Goal: Task Accomplishment & Management: Manage account settings

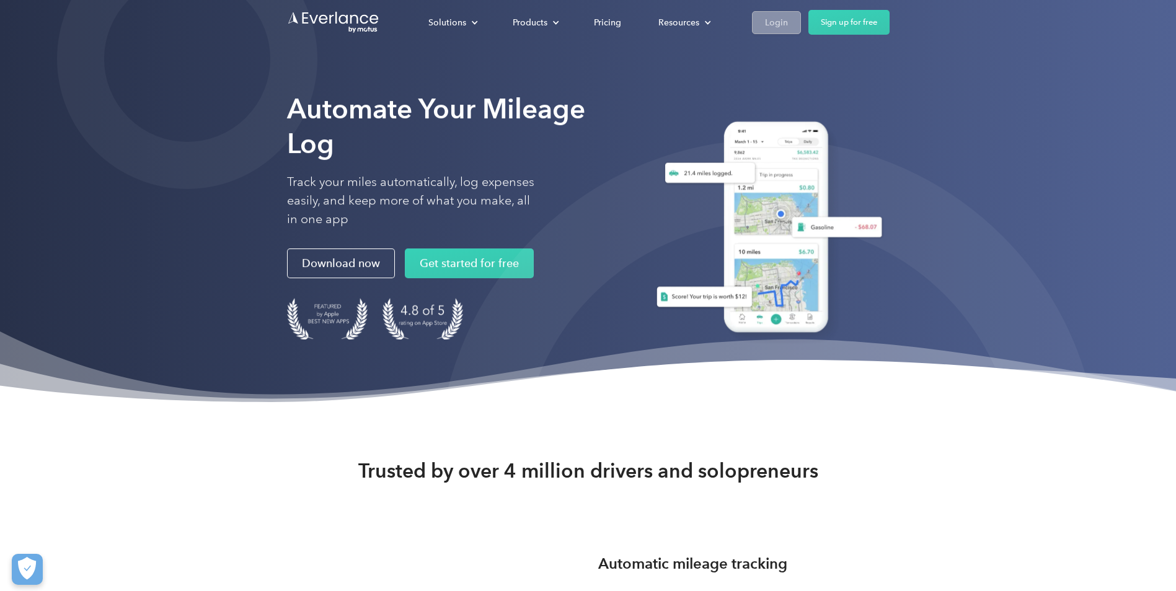
click at [766, 25] on div "Login" at bounding box center [776, 22] width 23 height 15
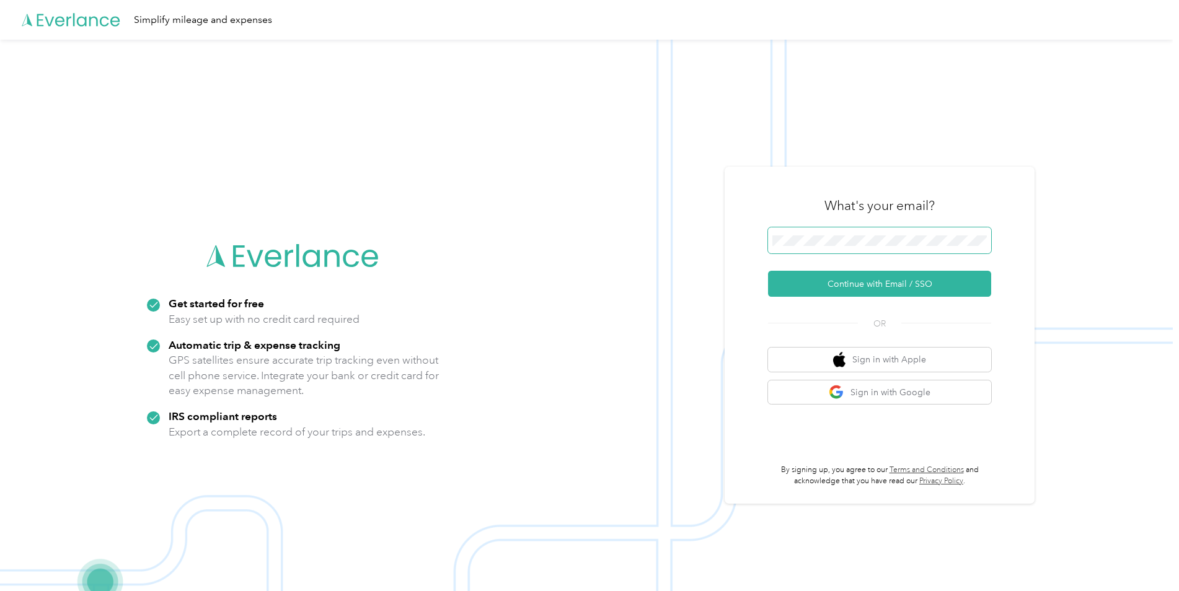
click at [826, 234] on span at bounding box center [879, 241] width 223 height 26
click at [846, 285] on button "Continue with Email / SSO" at bounding box center [879, 284] width 223 height 26
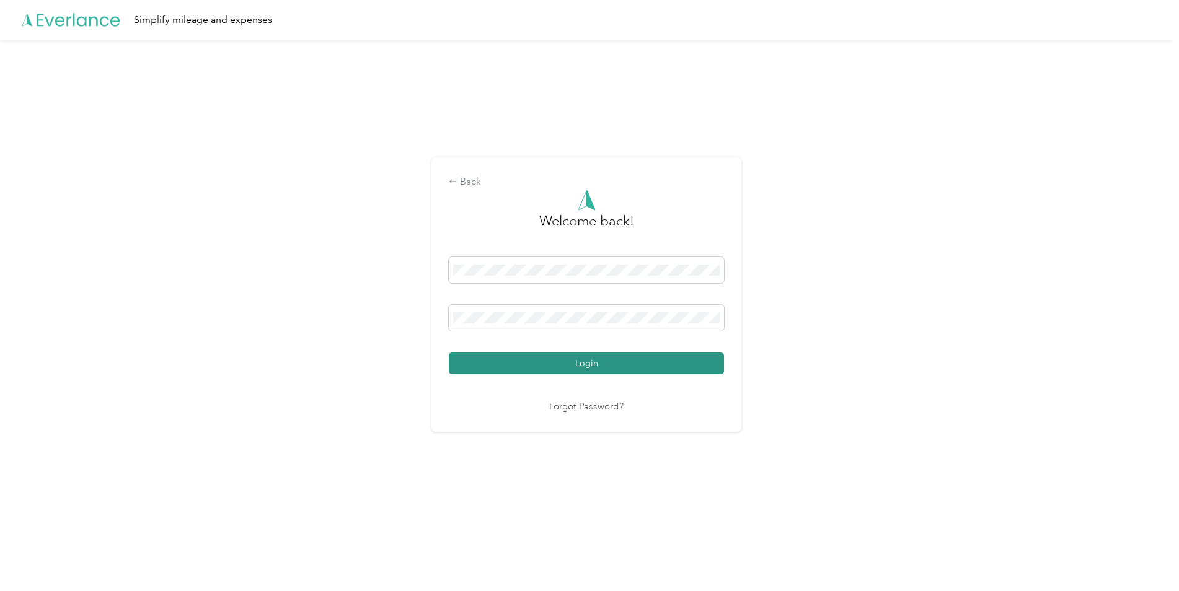
click at [598, 361] on button "Login" at bounding box center [586, 364] width 275 height 22
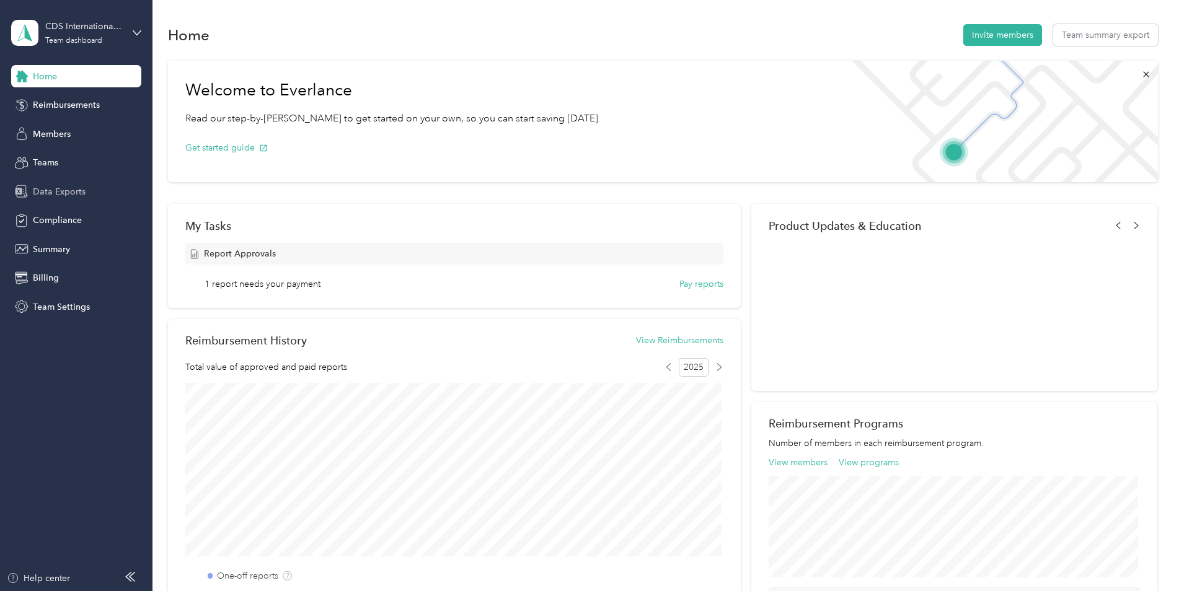
click at [61, 187] on span "Data Exports" at bounding box center [59, 191] width 53 height 13
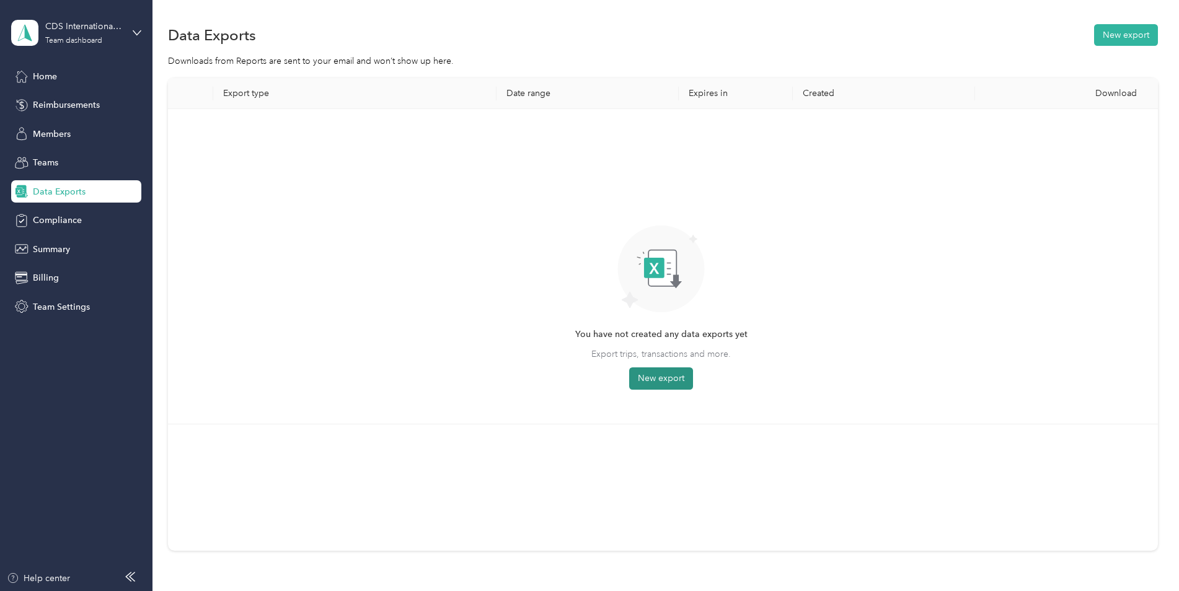
click at [657, 373] on button "New export" at bounding box center [661, 379] width 64 height 22
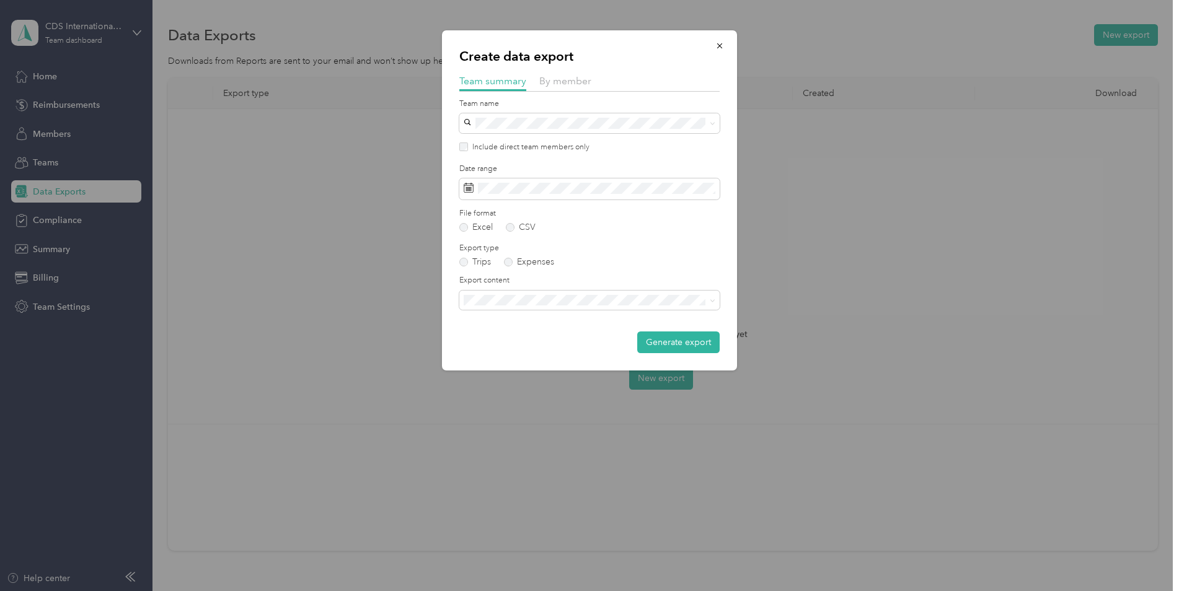
click at [539, 343] on div "Summary and full trips list" at bounding box center [589, 340] width 243 height 13
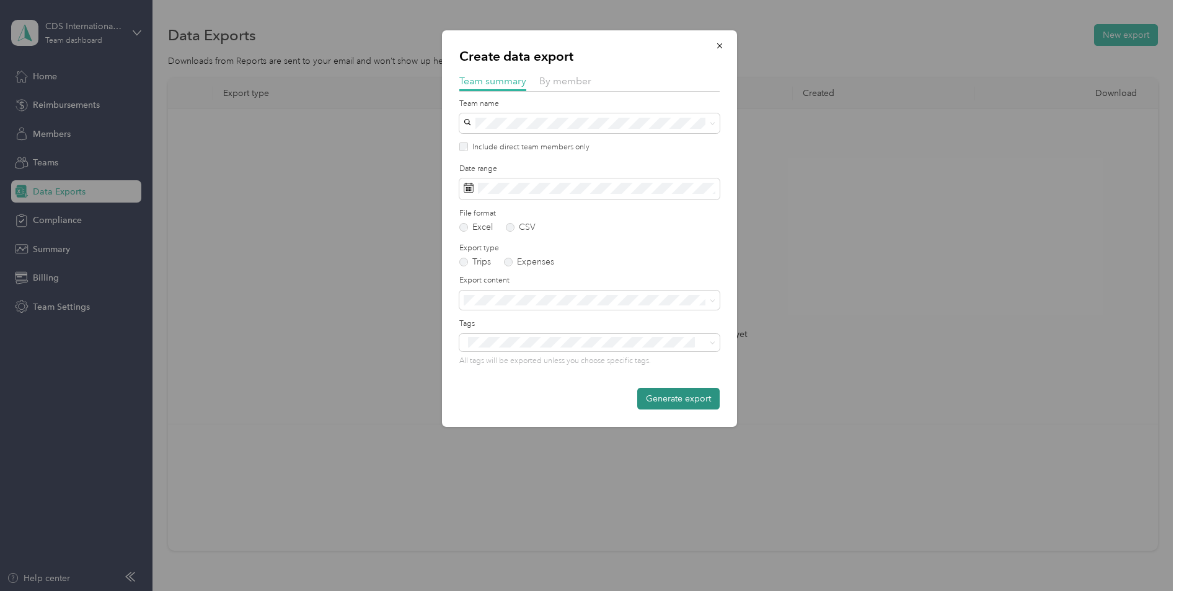
click at [670, 399] on button "Generate export" at bounding box center [678, 399] width 82 height 22
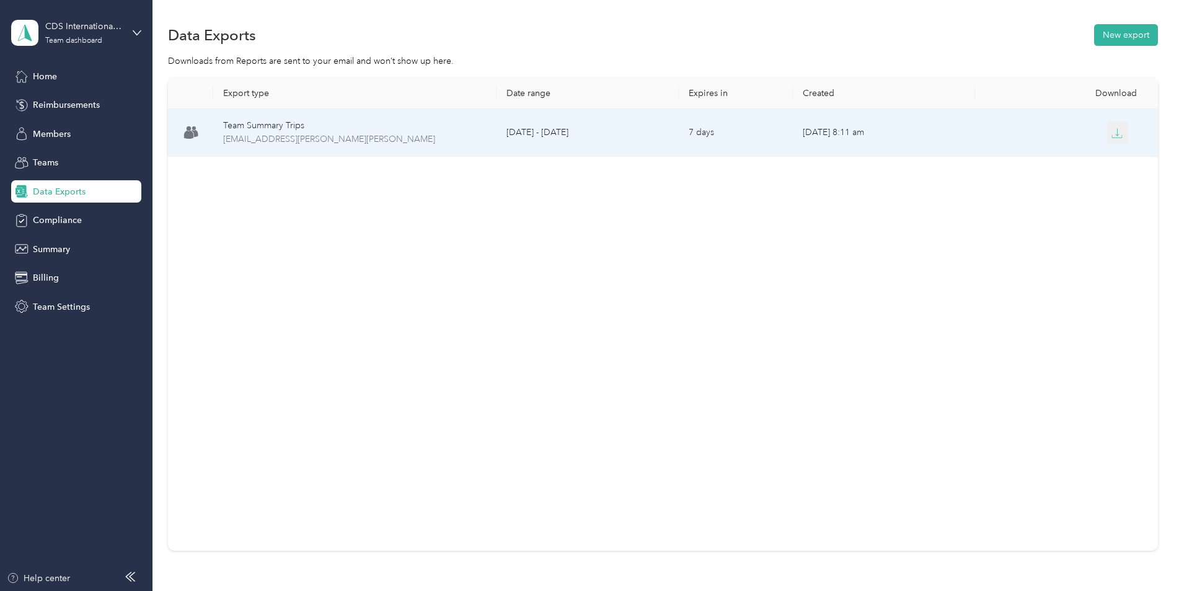
click at [1116, 134] on icon "button" at bounding box center [1118, 131] width 4 height 7
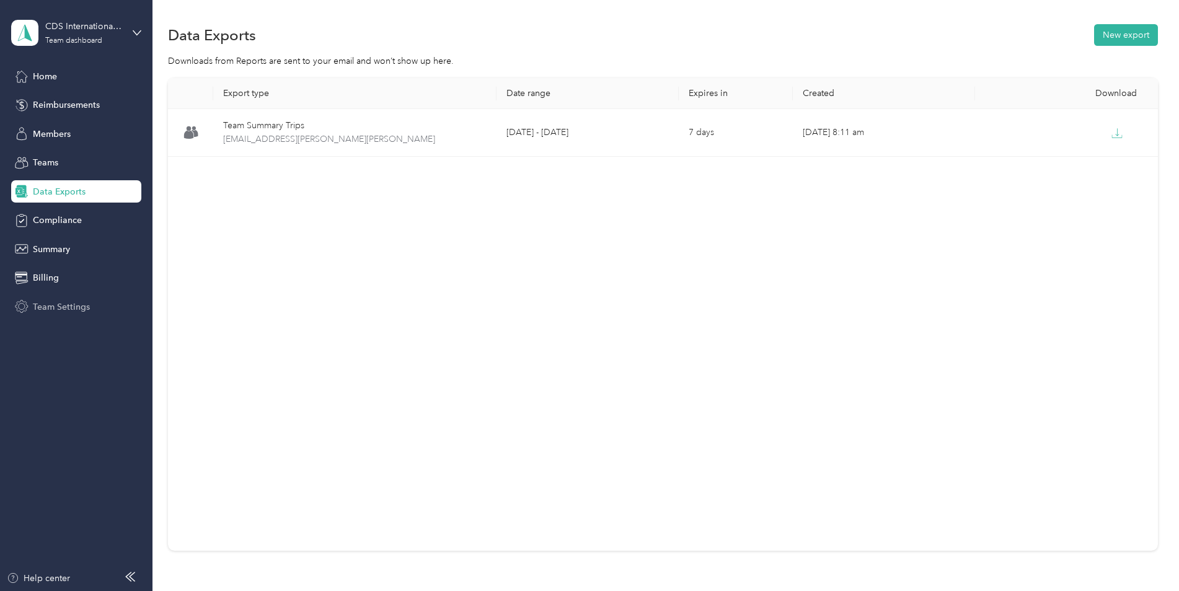
click at [53, 307] on span "Team Settings" at bounding box center [61, 307] width 57 height 13
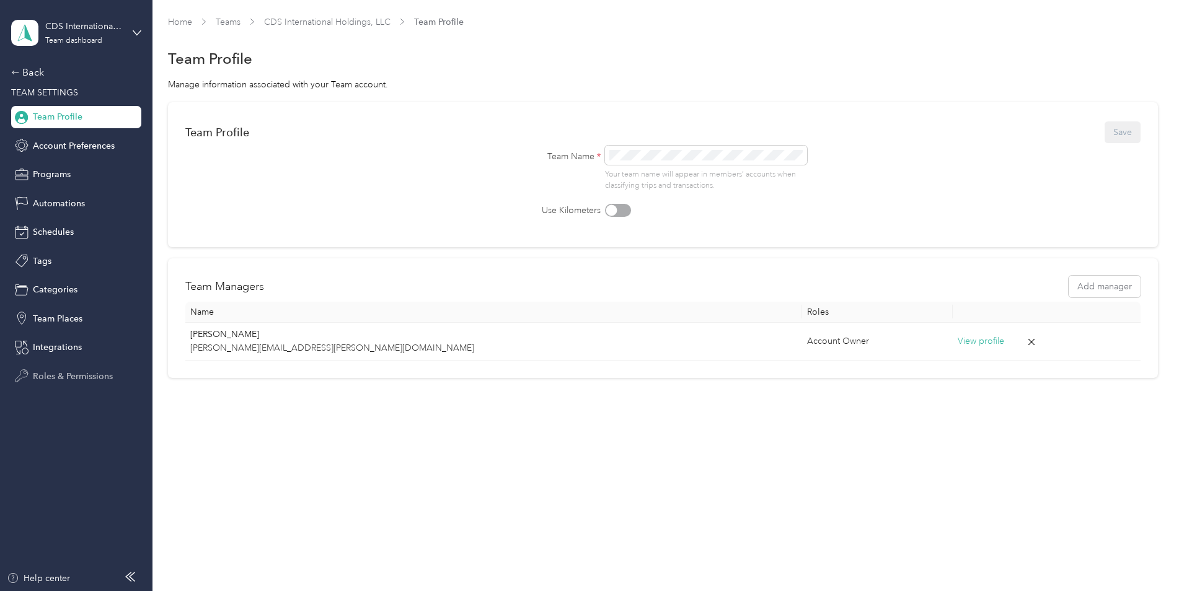
click at [83, 374] on span "Roles & Permissions" at bounding box center [73, 376] width 80 height 13
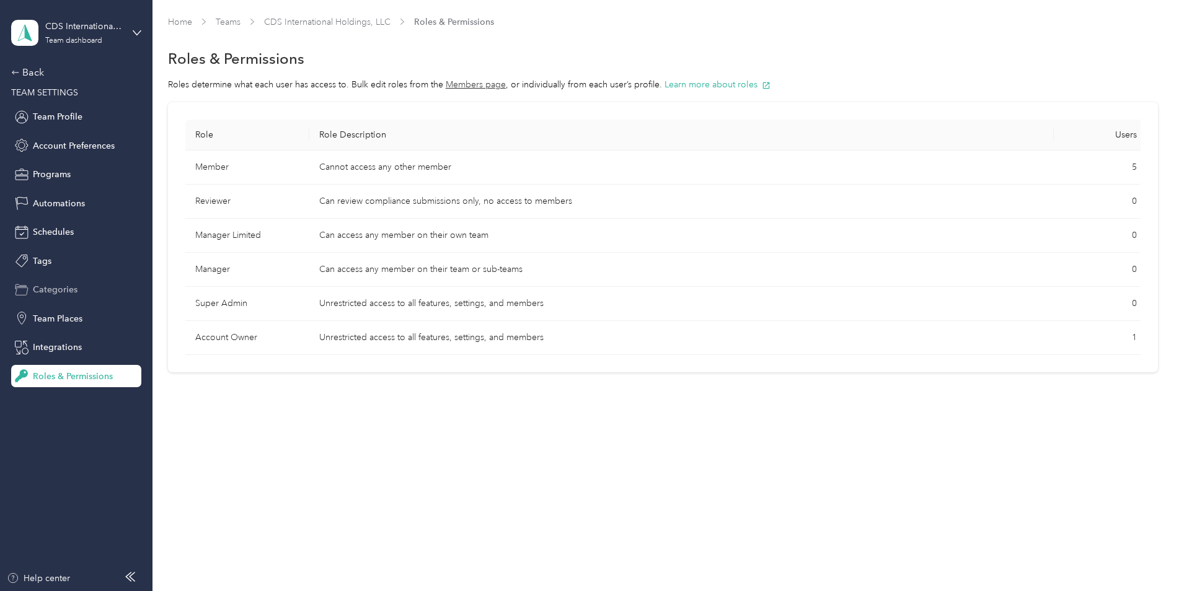
click at [57, 289] on span "Categories" at bounding box center [55, 289] width 45 height 13
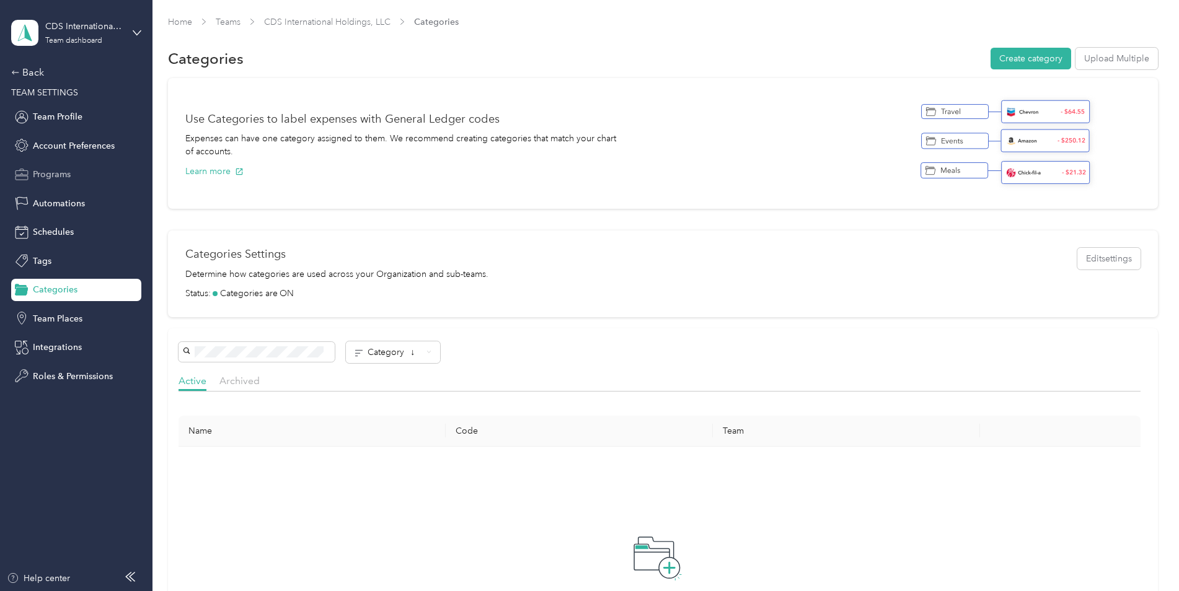
click at [48, 174] on span "Programs" at bounding box center [52, 174] width 38 height 13
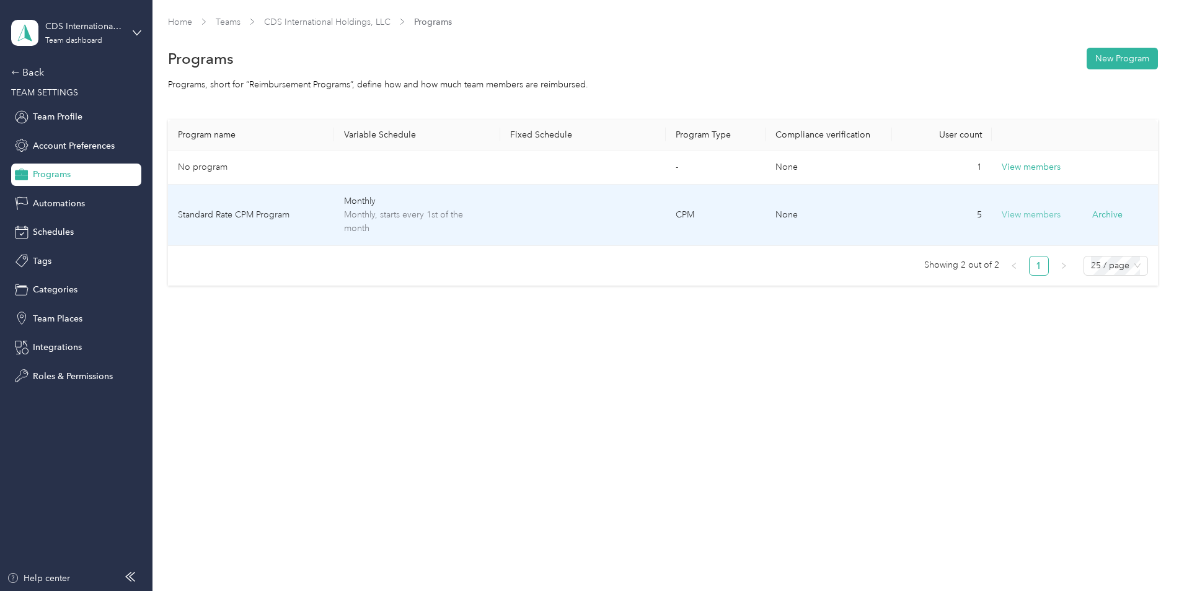
click at [1042, 209] on button "View members" at bounding box center [1031, 215] width 59 height 14
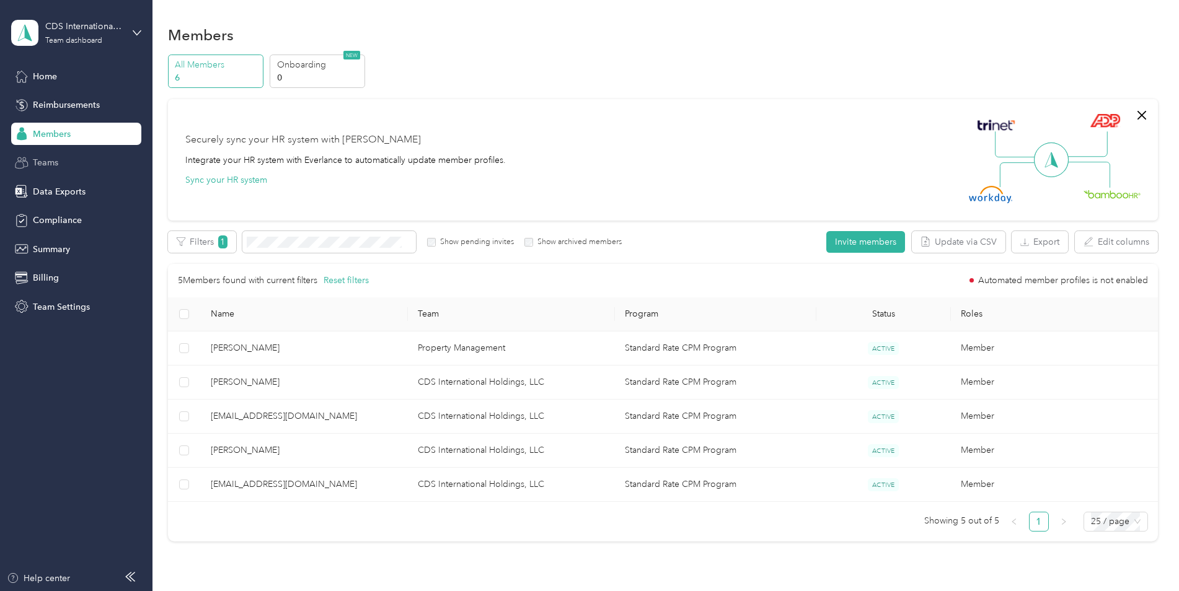
click at [44, 156] on span "Teams" at bounding box center [45, 162] width 25 height 13
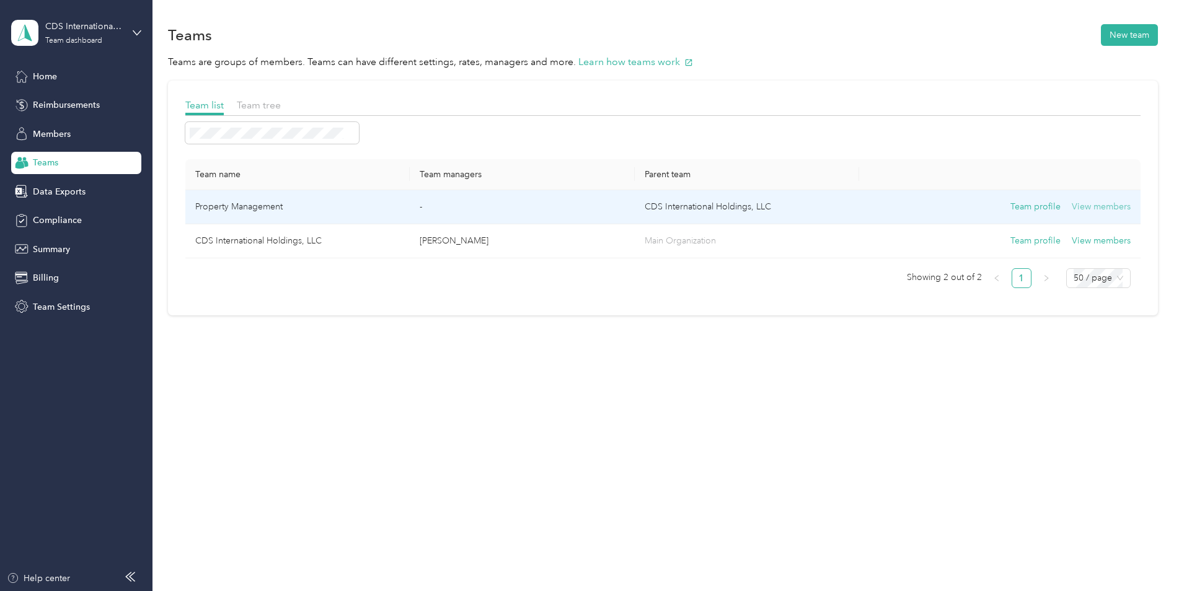
click at [1104, 205] on button "View members" at bounding box center [1101, 207] width 59 height 14
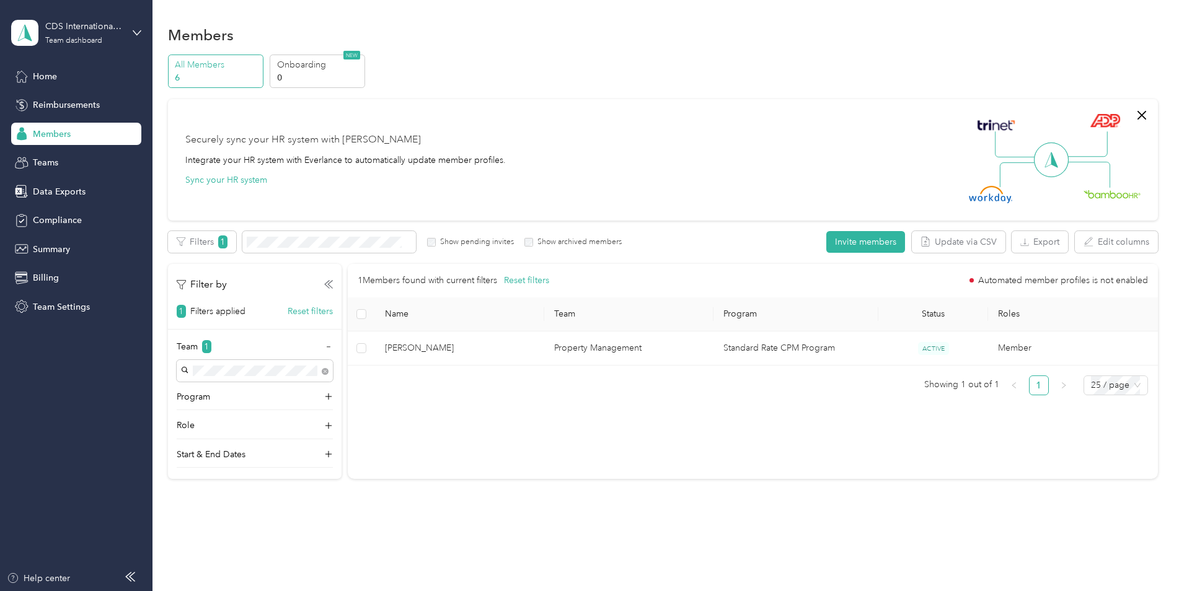
click at [195, 68] on p "All Members" at bounding box center [217, 64] width 84 height 13
click at [54, 133] on span "Members" at bounding box center [52, 134] width 38 height 13
click at [58, 304] on span "Team Settings" at bounding box center [61, 307] width 57 height 13
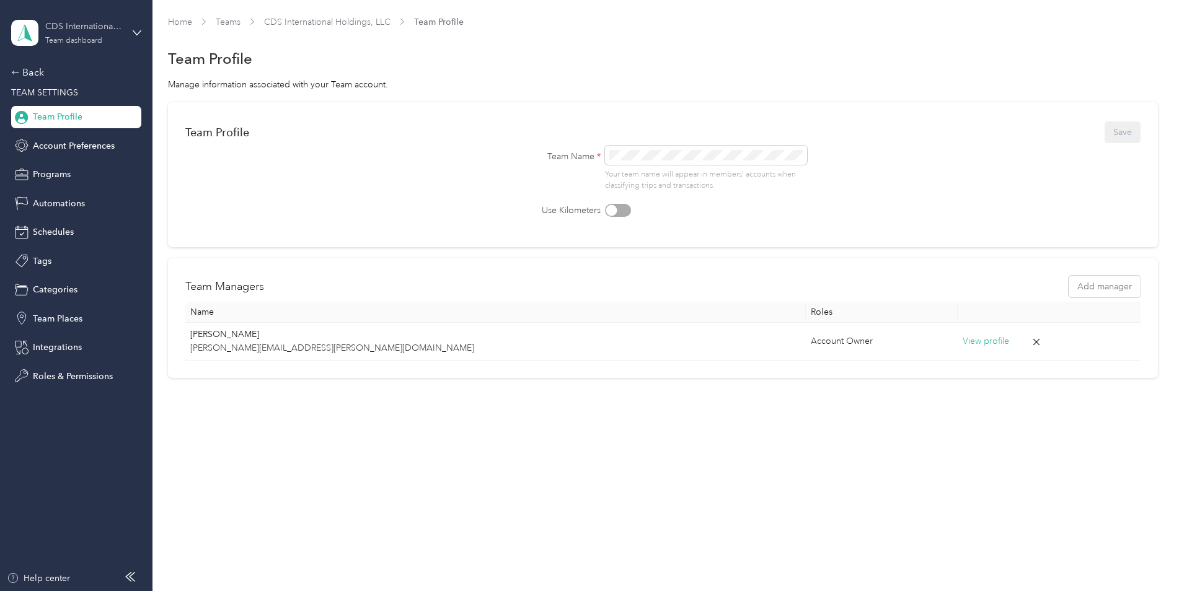
click at [63, 40] on div "Team dashboard" at bounding box center [73, 40] width 57 height 7
click at [64, 102] on div "Team dashboard" at bounding box center [56, 100] width 68 height 13
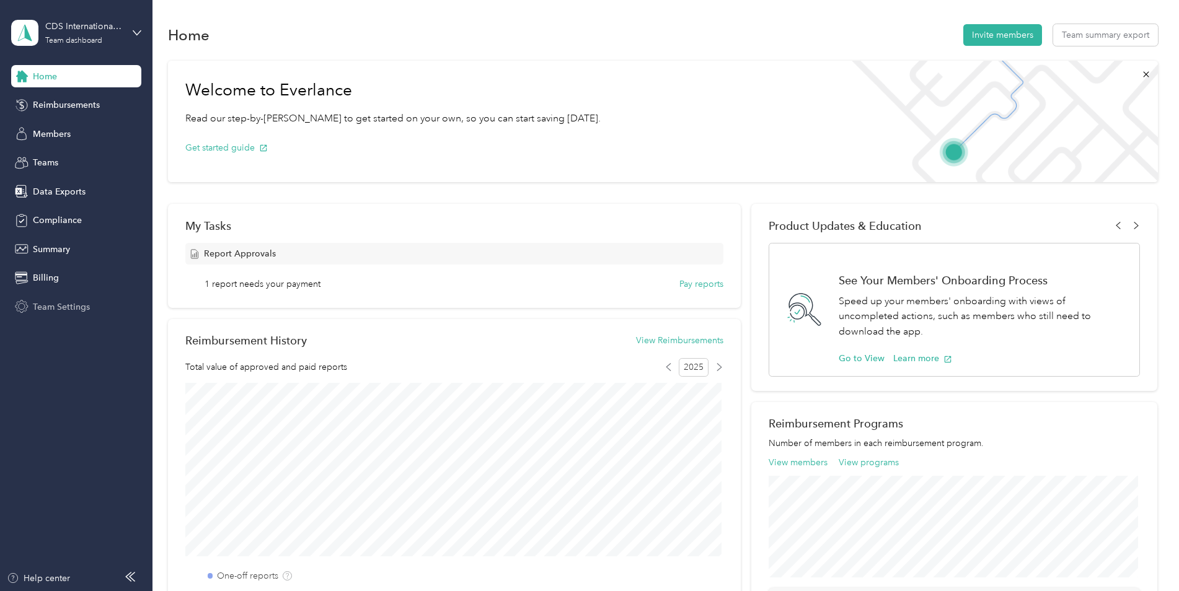
click at [62, 305] on span "Team Settings" at bounding box center [61, 307] width 57 height 13
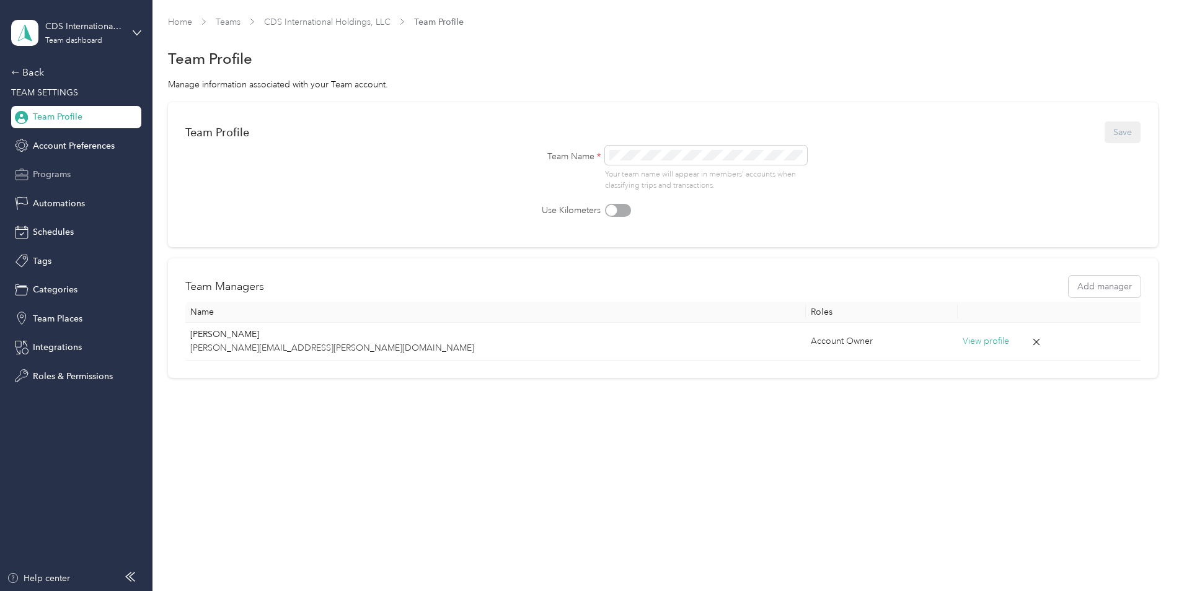
click at [50, 172] on span "Programs" at bounding box center [52, 174] width 38 height 13
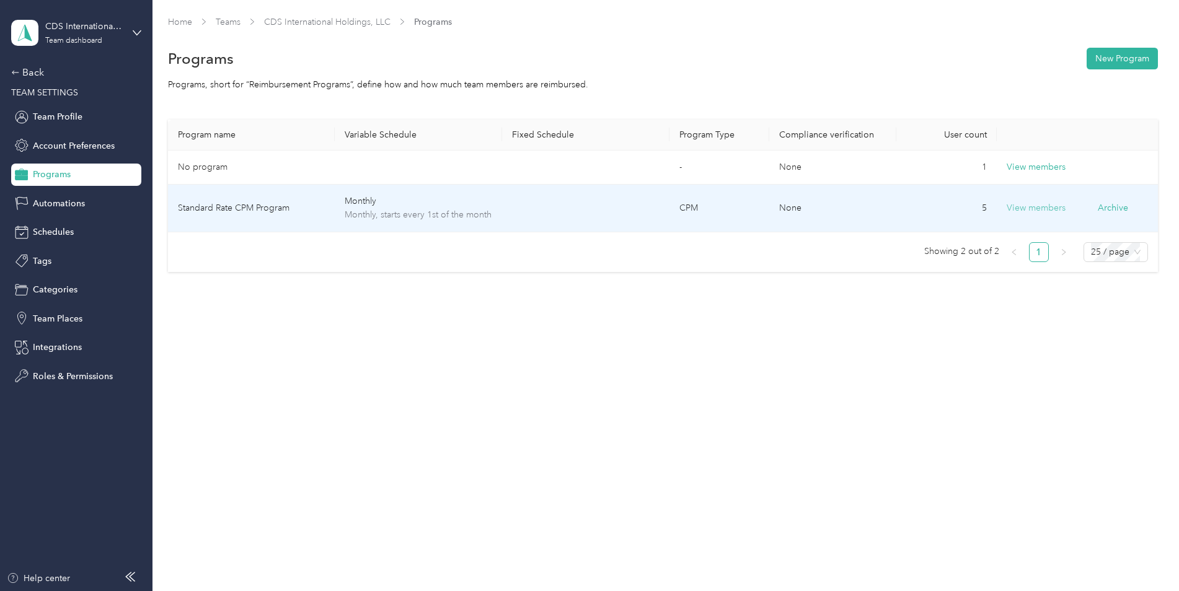
click at [1036, 207] on button "View members" at bounding box center [1036, 208] width 59 height 14
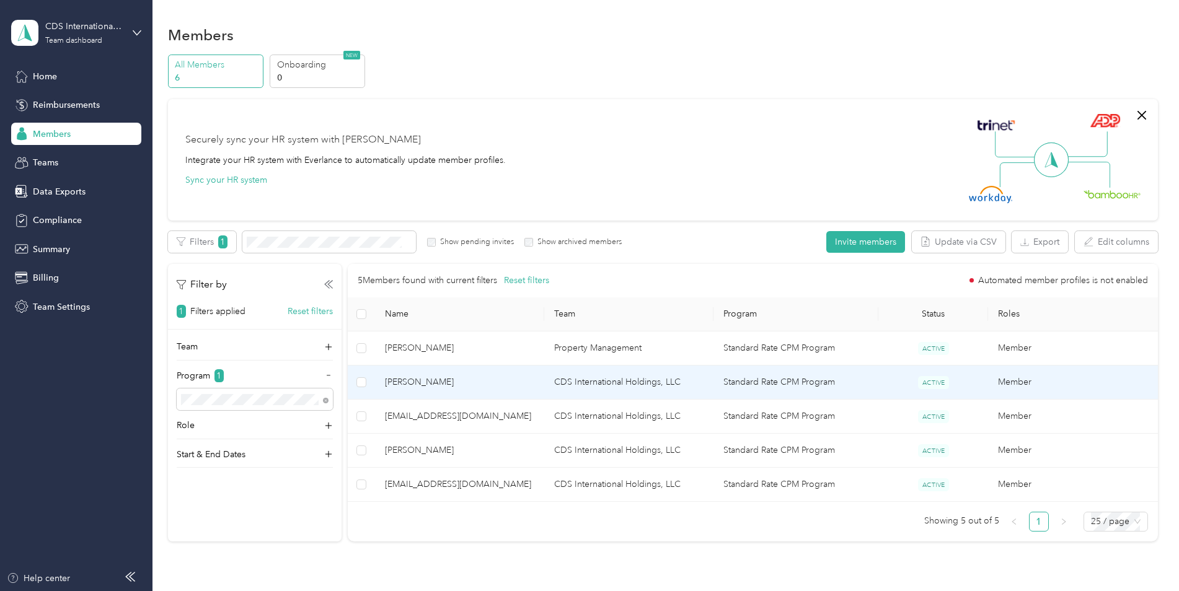
click at [405, 379] on span "Kimberly Goldfarb" at bounding box center [459, 383] width 149 height 14
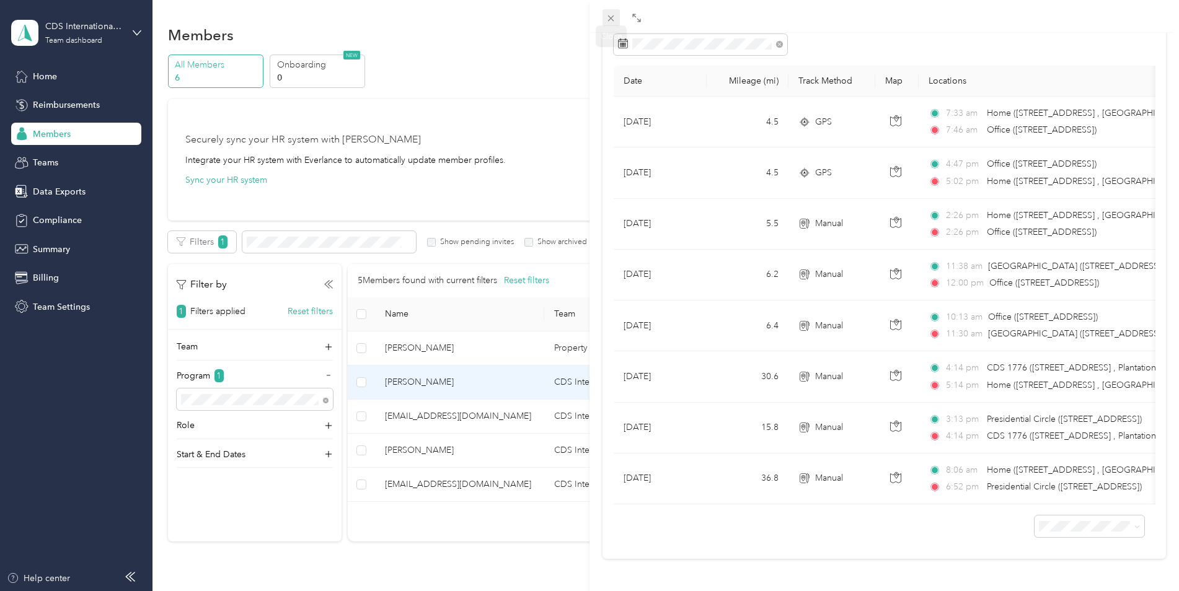
click at [608, 15] on icon at bounding box center [611, 18] width 11 height 11
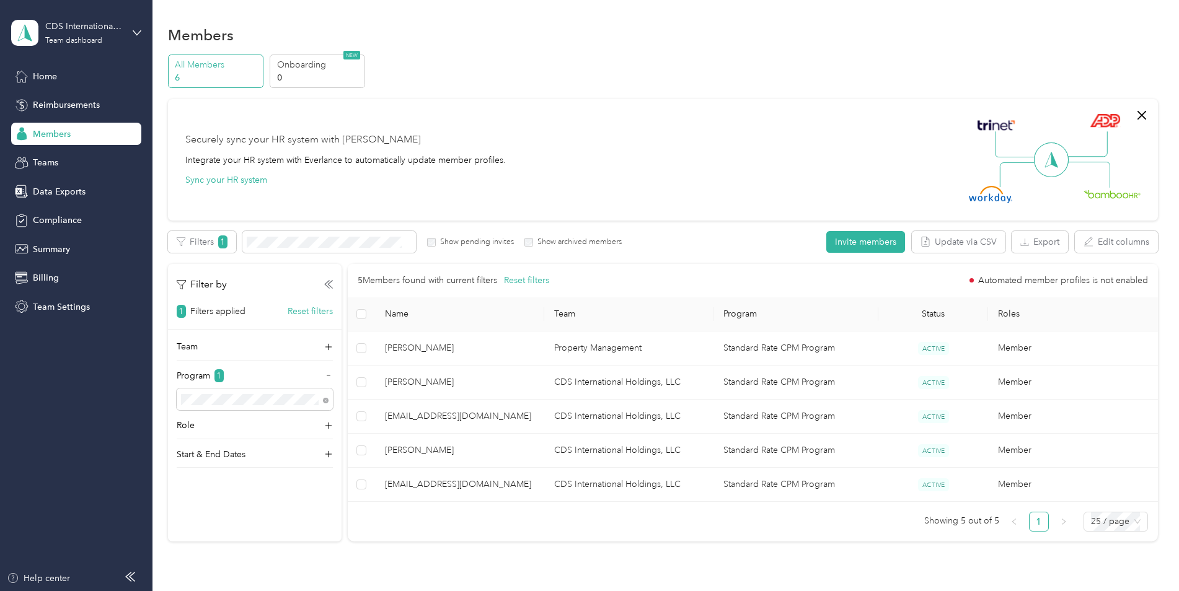
scroll to position [33, 0]
click at [46, 159] on span "Teams" at bounding box center [45, 162] width 25 height 13
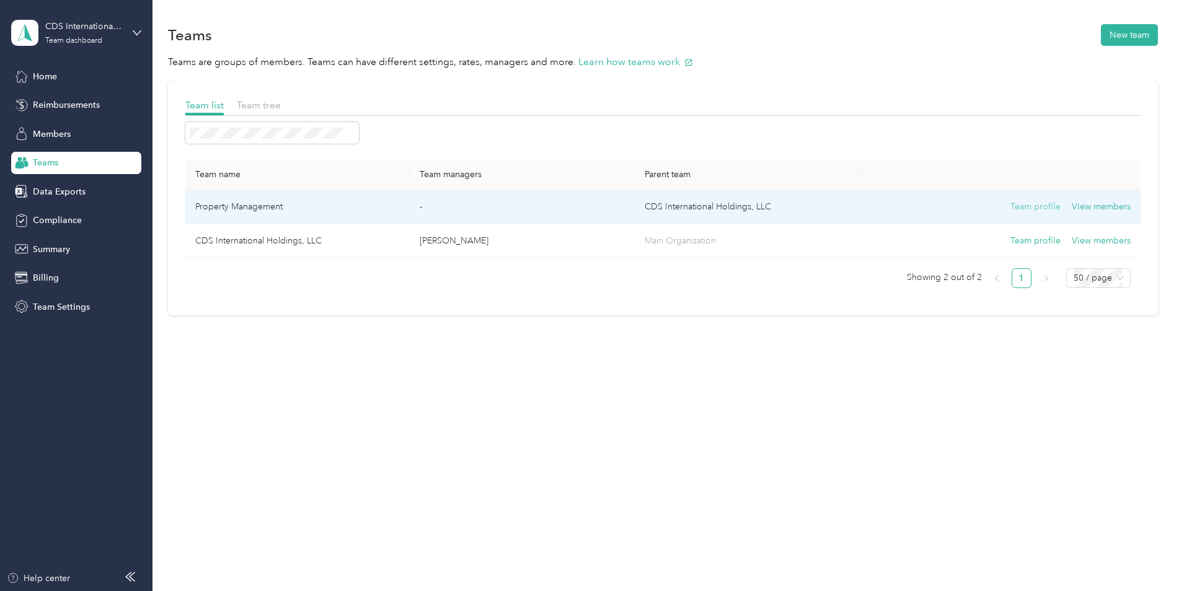
click at [1037, 206] on button "Team profile" at bounding box center [1036, 207] width 50 height 14
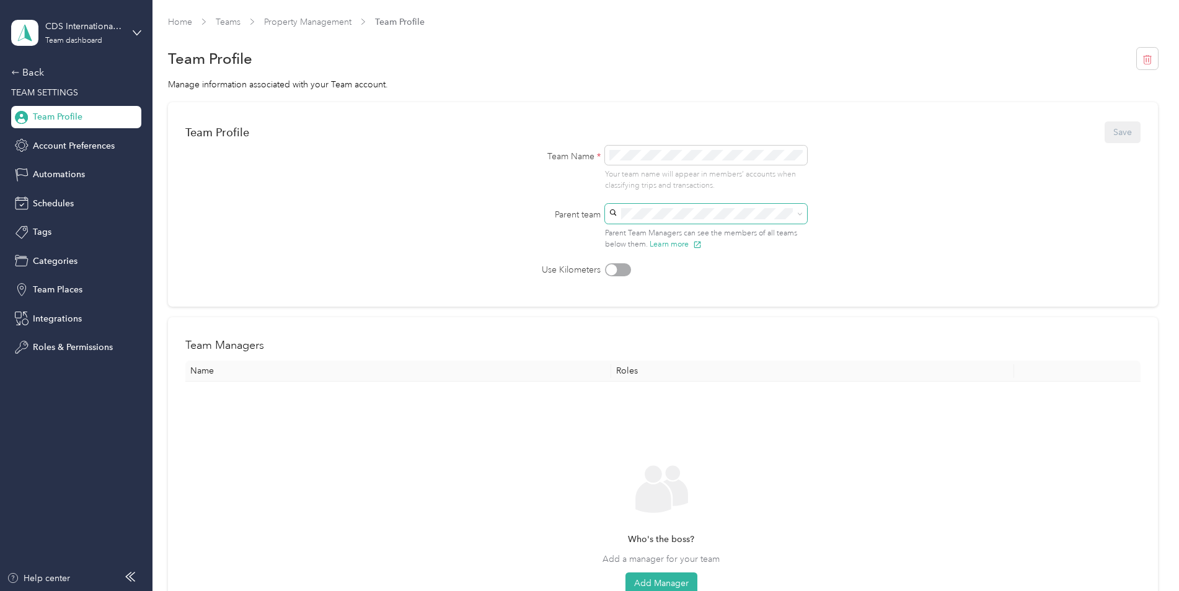
click at [798, 213] on icon at bounding box center [800, 214] width 6 height 6
click at [20, 66] on div "Back" at bounding box center [73, 72] width 124 height 15
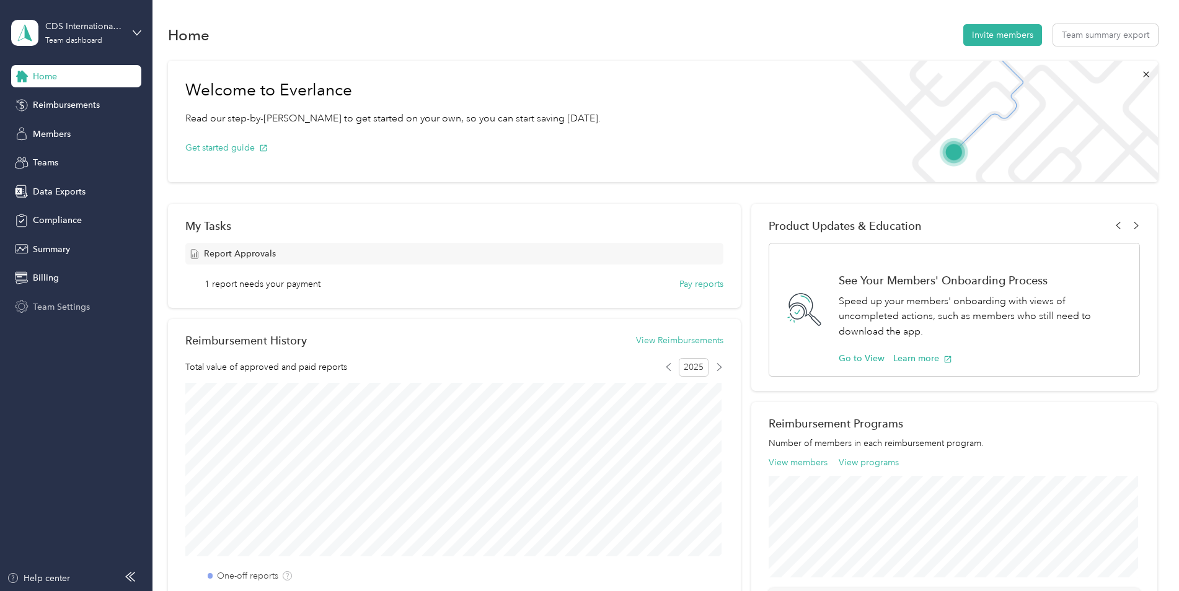
click at [56, 305] on span "Team Settings" at bounding box center [61, 307] width 57 height 13
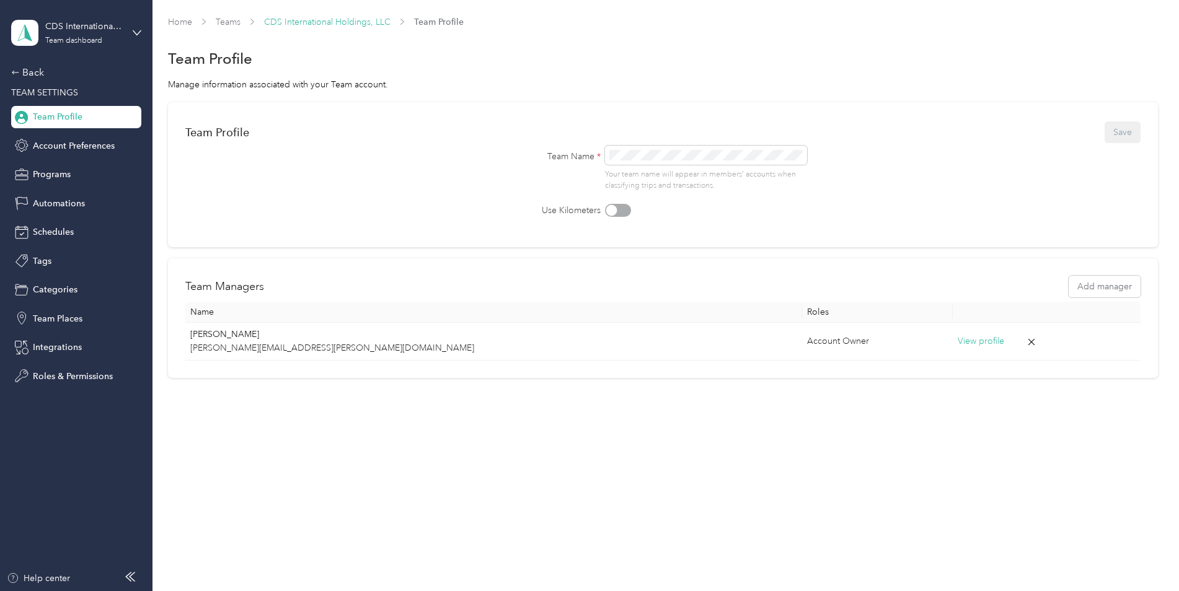
click at [308, 20] on link "CDS International Holdings, LLC" at bounding box center [327, 22] width 126 height 11
click at [232, 20] on link "Teams" at bounding box center [228, 22] width 25 height 11
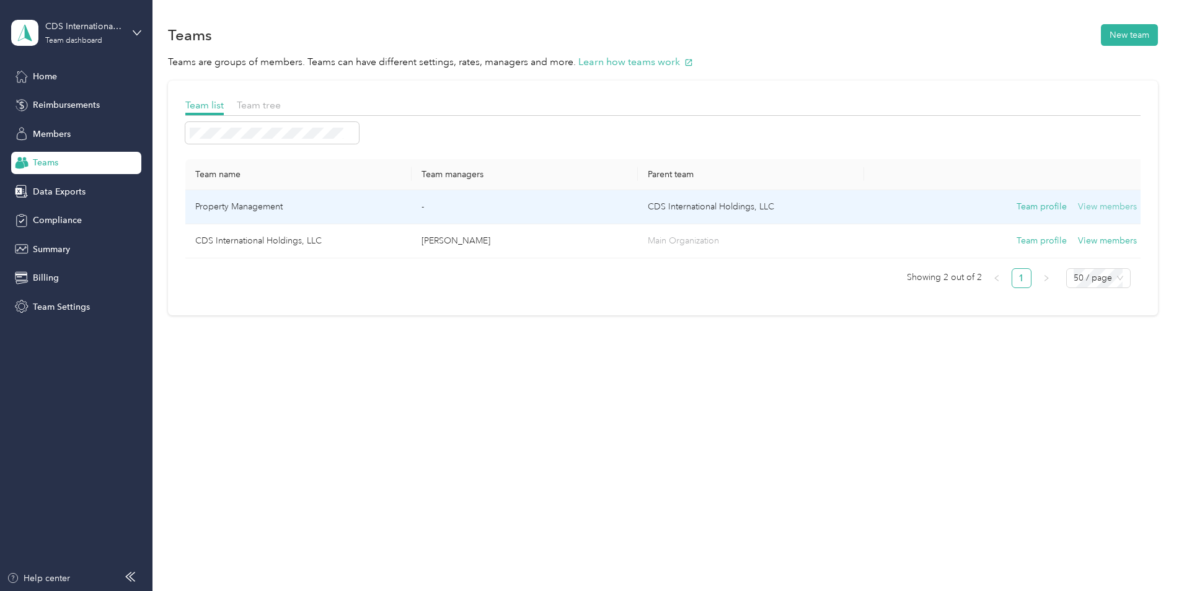
click at [1107, 205] on button "View members" at bounding box center [1107, 207] width 59 height 14
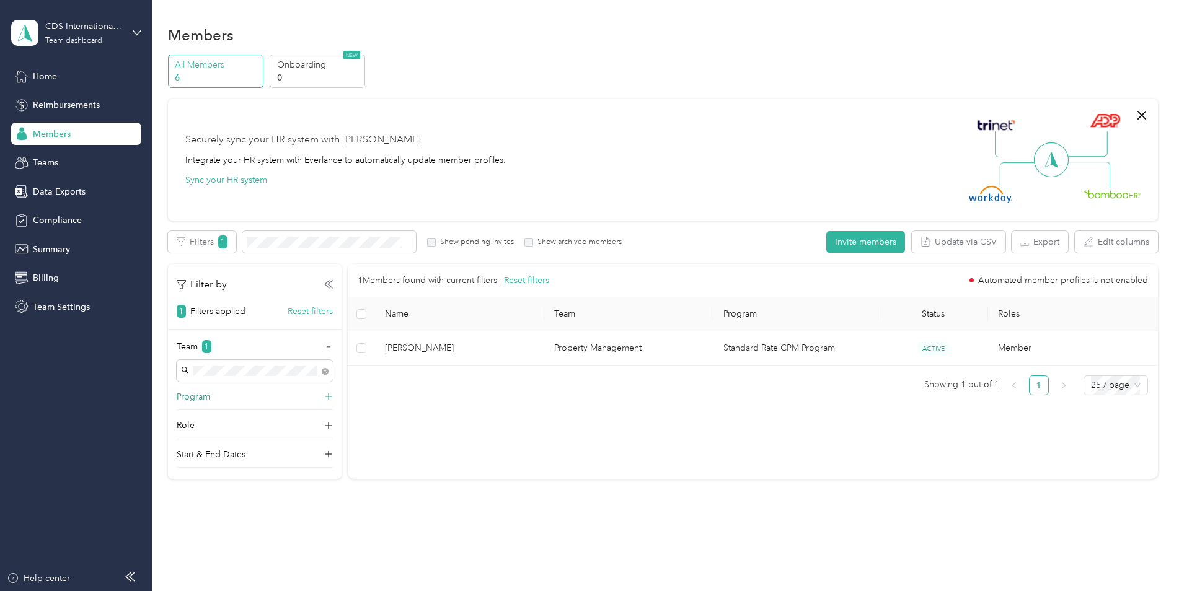
click at [326, 396] on icon at bounding box center [328, 397] width 12 height 12
click at [327, 420] on icon at bounding box center [326, 422] width 6 height 6
click at [287, 483] on span "Standard Rate CPM Program (CPM)" at bounding box center [254, 487] width 138 height 11
click at [188, 344] on p "Team" at bounding box center [187, 346] width 21 height 13
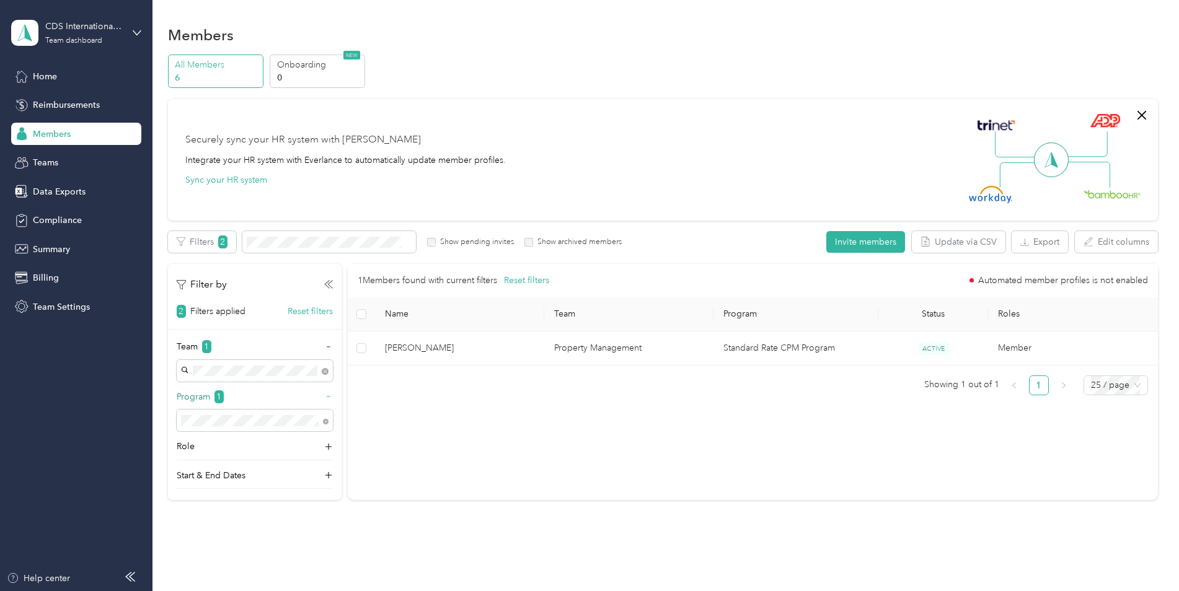
click at [290, 430] on span "CDS International Holdings, LLC" at bounding box center [248, 427] width 126 height 11
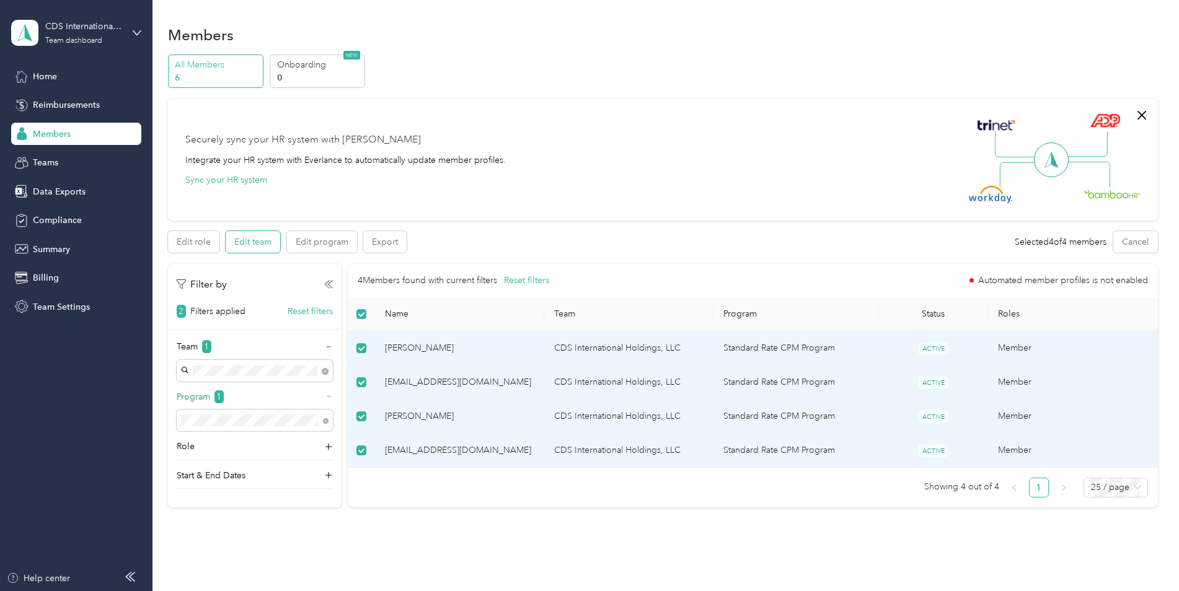
click at [252, 240] on button "Edit team" at bounding box center [253, 242] width 55 height 22
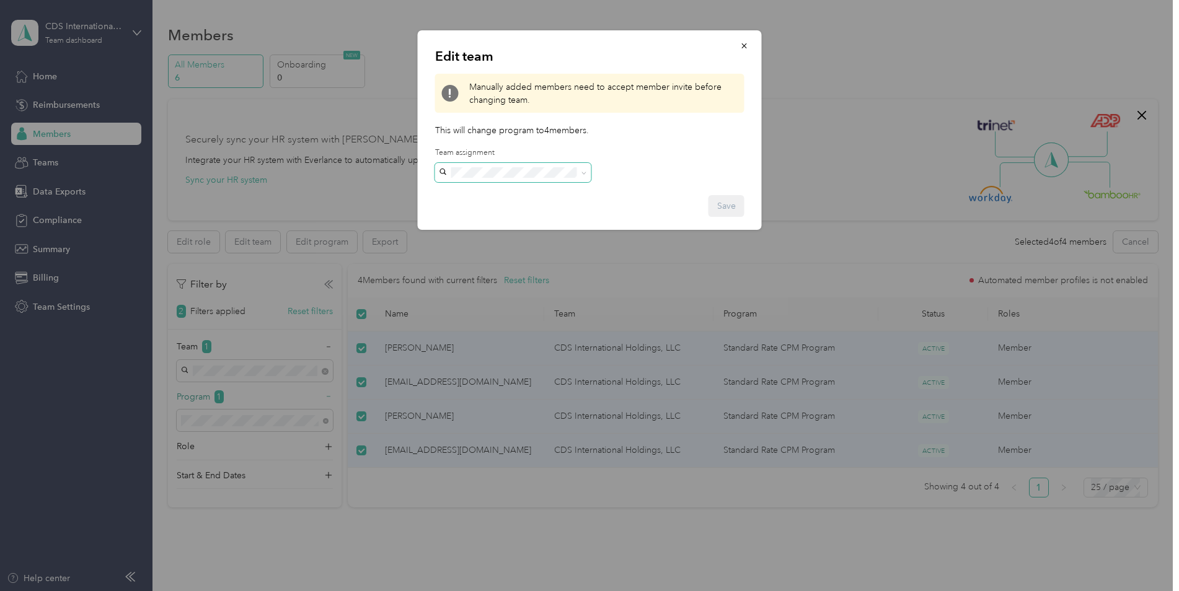
click at [583, 170] on icon at bounding box center [585, 173] width 6 height 6
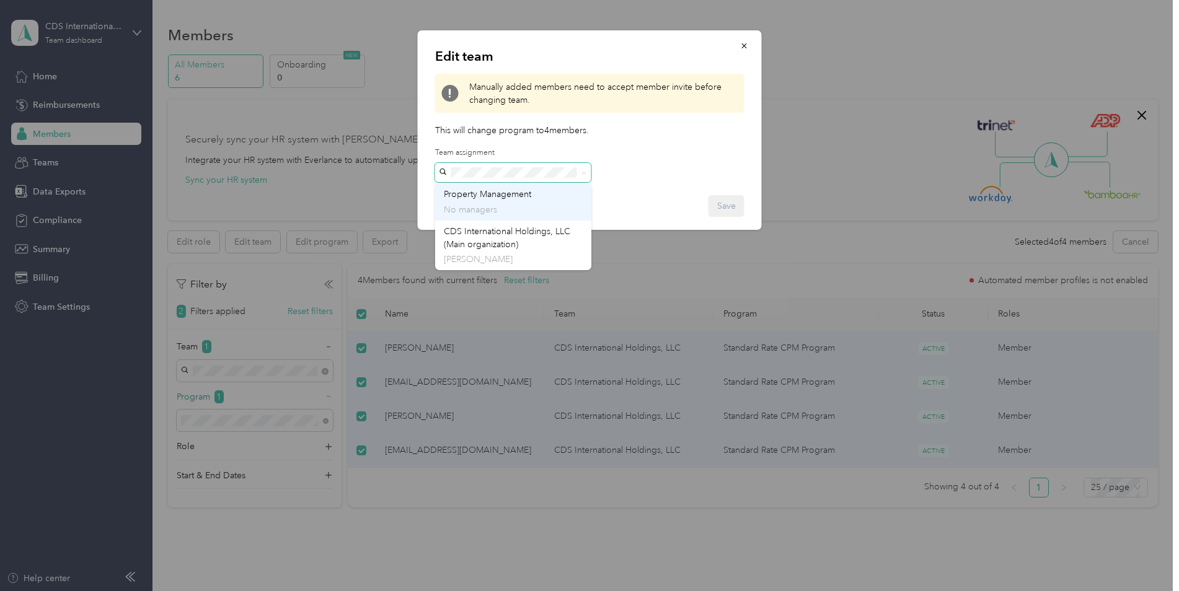
click at [533, 195] on div "Property Management No managers" at bounding box center [513, 202] width 139 height 29
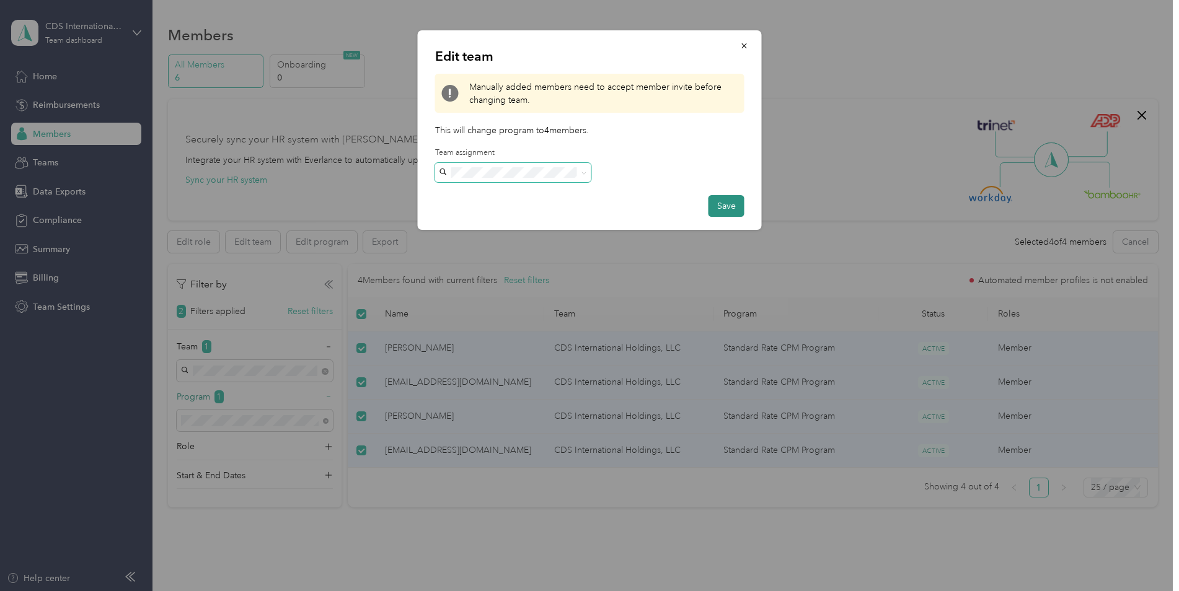
click at [727, 205] on button "Save" at bounding box center [727, 206] width 36 height 22
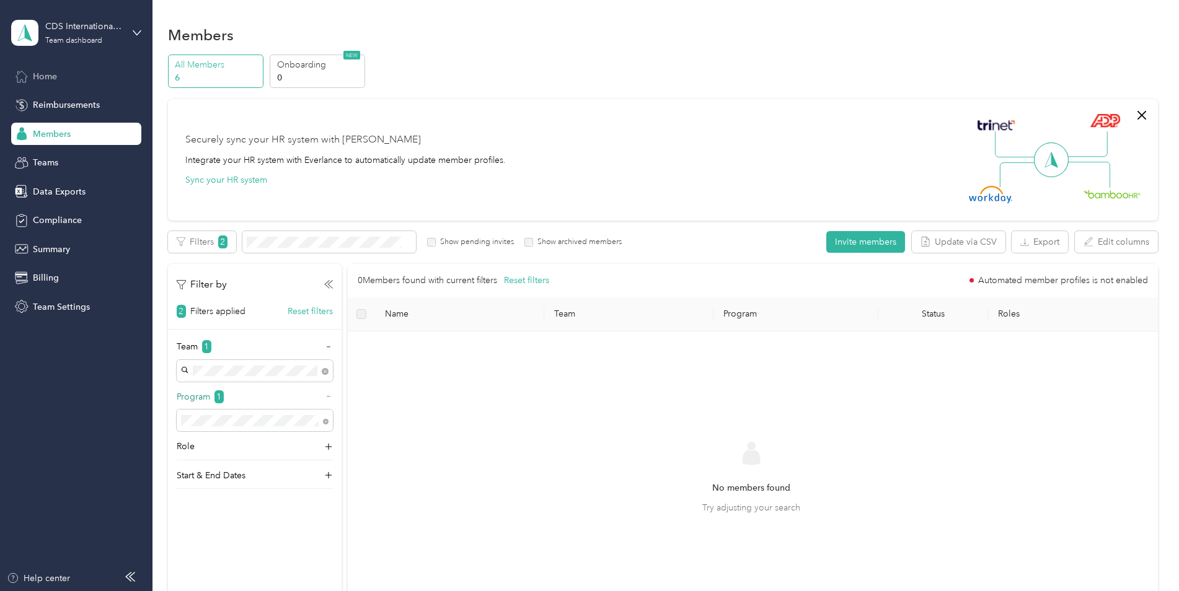
click at [44, 74] on span "Home" at bounding box center [45, 76] width 24 height 13
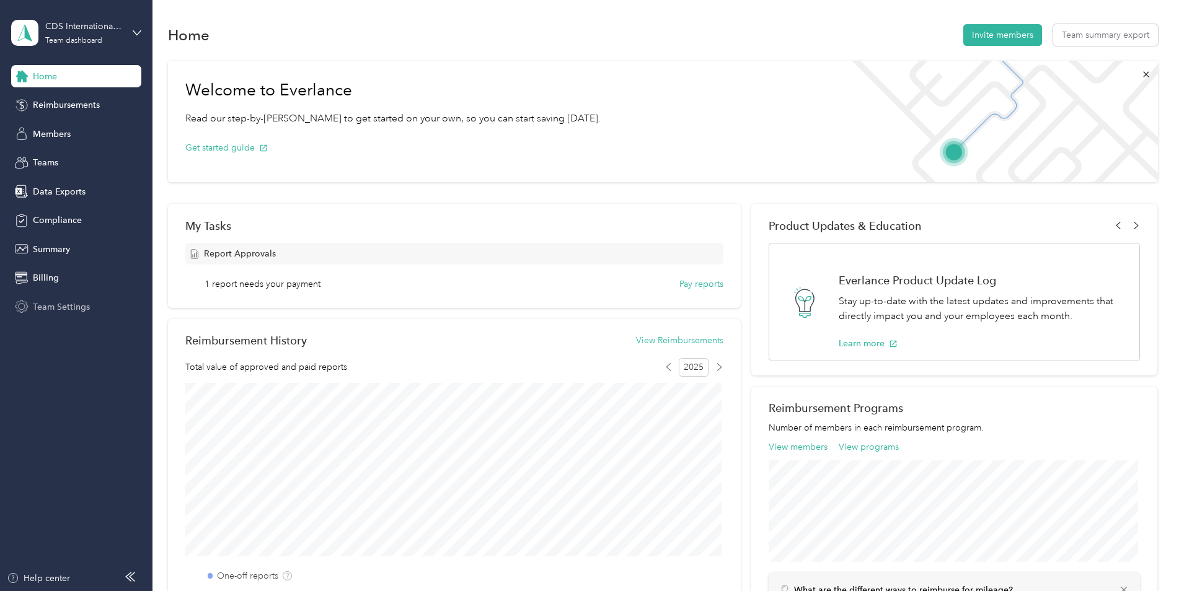
click at [45, 303] on span "Team Settings" at bounding box center [61, 307] width 57 height 13
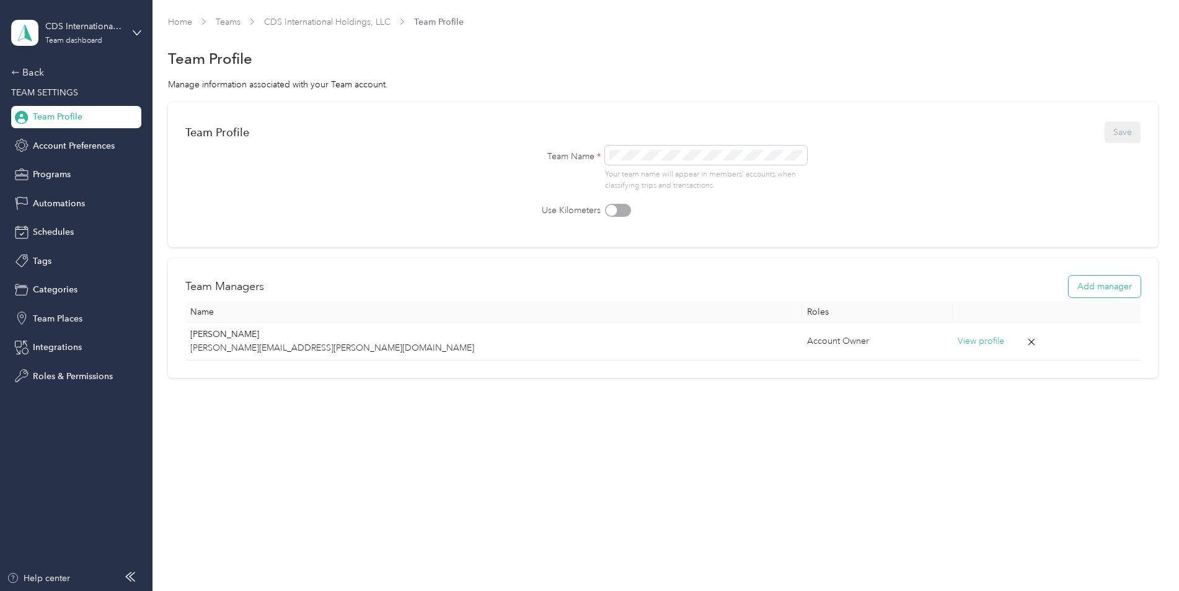
click at [1093, 286] on button "Add manager" at bounding box center [1105, 287] width 72 height 22
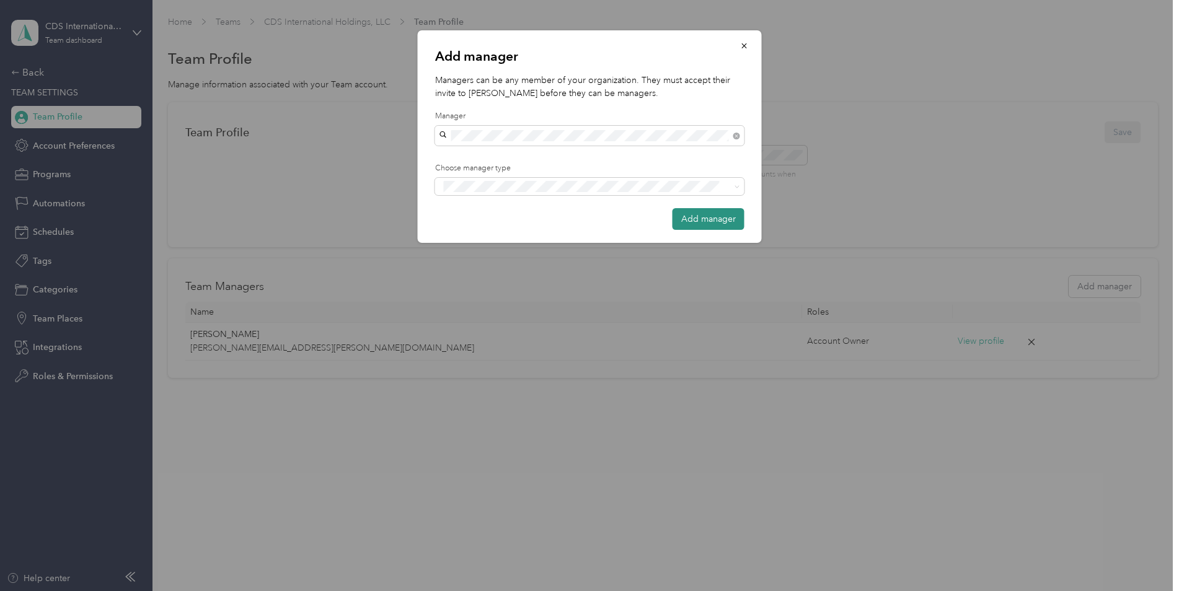
click at [701, 220] on button "Add manager" at bounding box center [709, 219] width 72 height 22
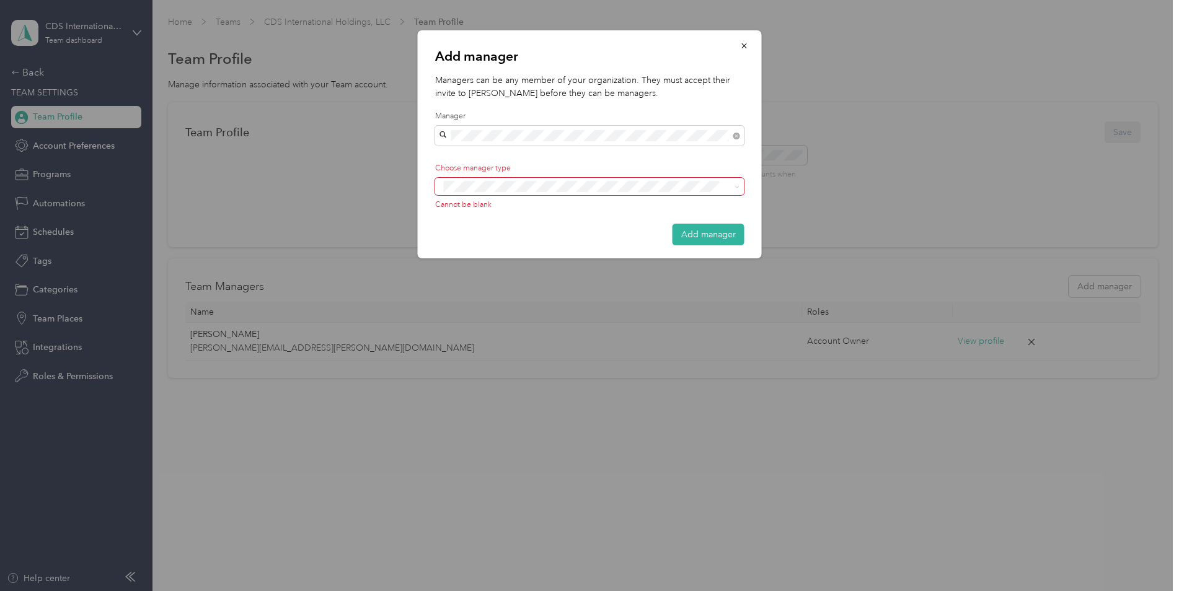
click at [467, 231] on span "Manager" at bounding box center [469, 232] width 32 height 11
click at [705, 226] on button "Add manager" at bounding box center [709, 237] width 72 height 22
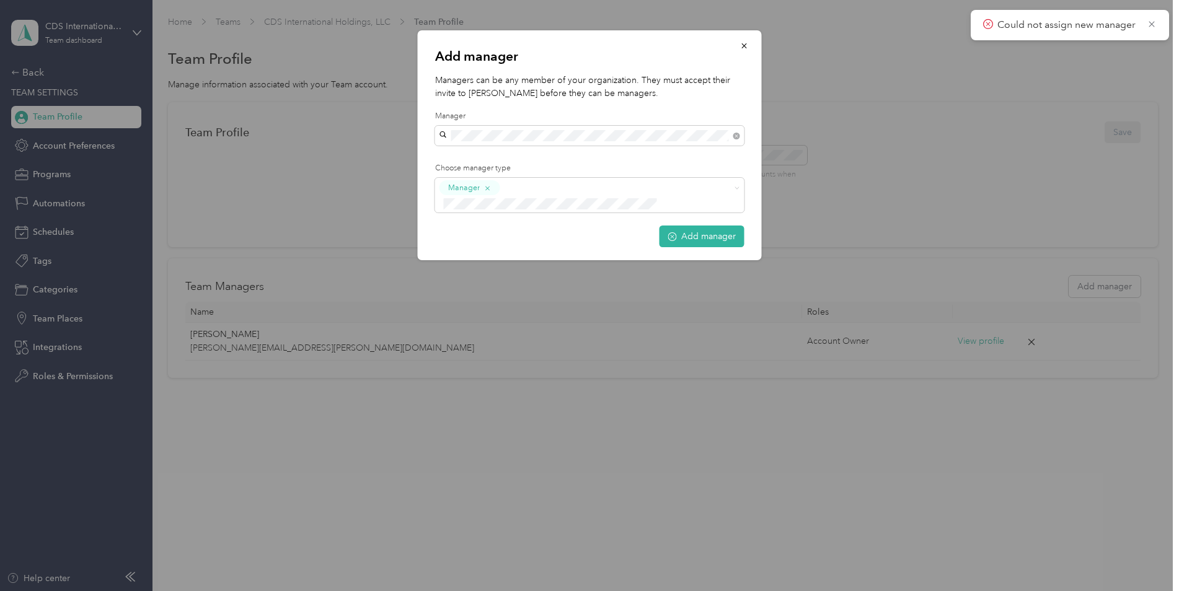
click at [989, 22] on icon at bounding box center [988, 24] width 10 height 11
click at [610, 234] on div "Add manager Managers can be any member of your organization. They must accept t…" at bounding box center [590, 145] width 344 height 230
click at [704, 226] on button "Add manager" at bounding box center [702, 237] width 85 height 22
click at [1155, 21] on icon at bounding box center [1152, 24] width 10 height 11
click at [1151, 25] on icon at bounding box center [1152, 24] width 10 height 11
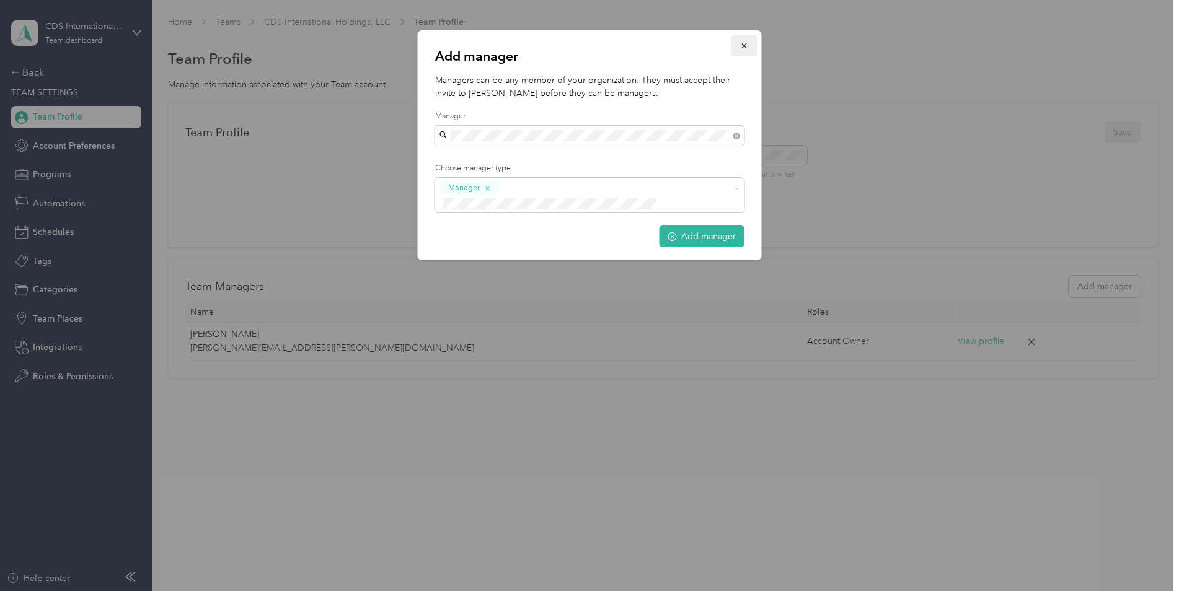
click at [746, 44] on icon "button" at bounding box center [743, 45] width 5 height 5
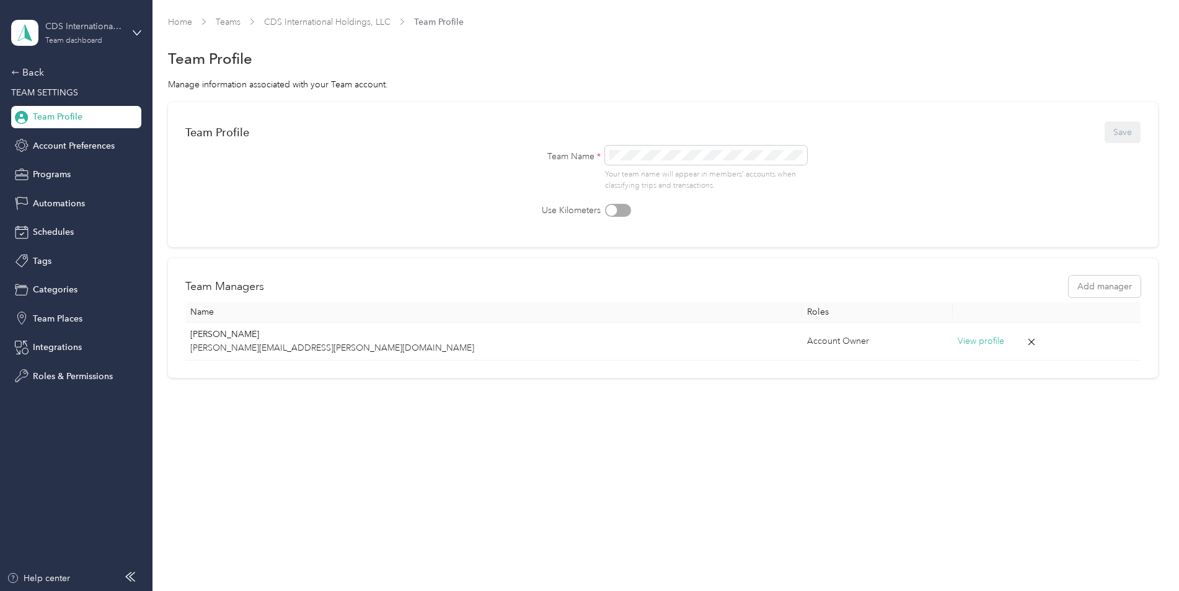
click at [82, 40] on div "Team dashboard" at bounding box center [73, 40] width 57 height 7
click at [76, 100] on div "Team dashboard" at bounding box center [56, 98] width 68 height 13
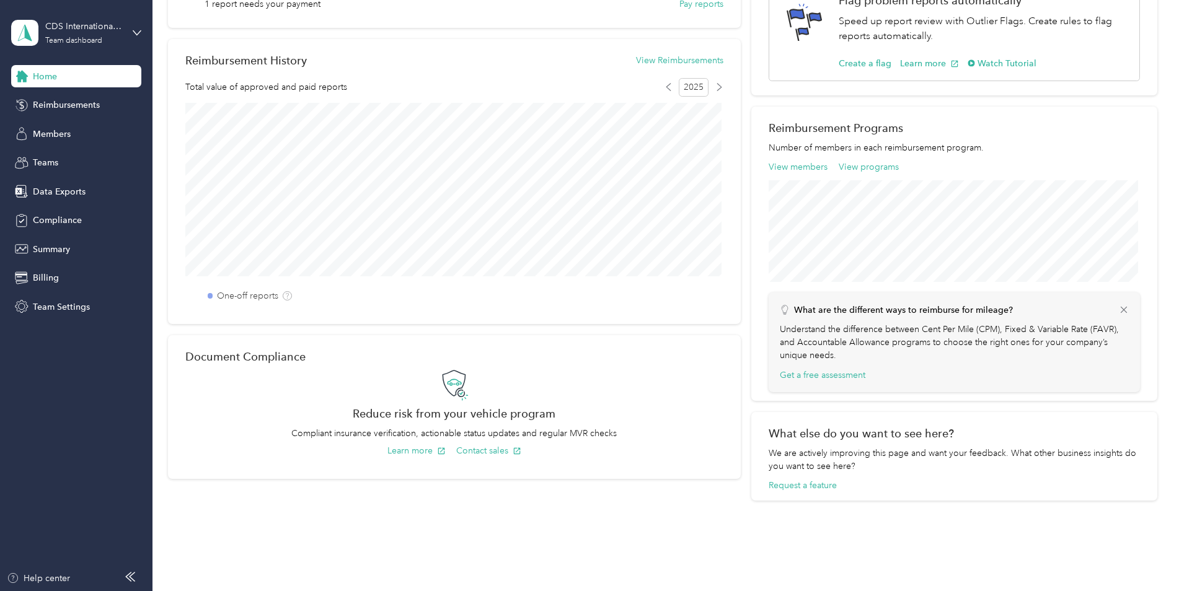
scroll to position [310, 0]
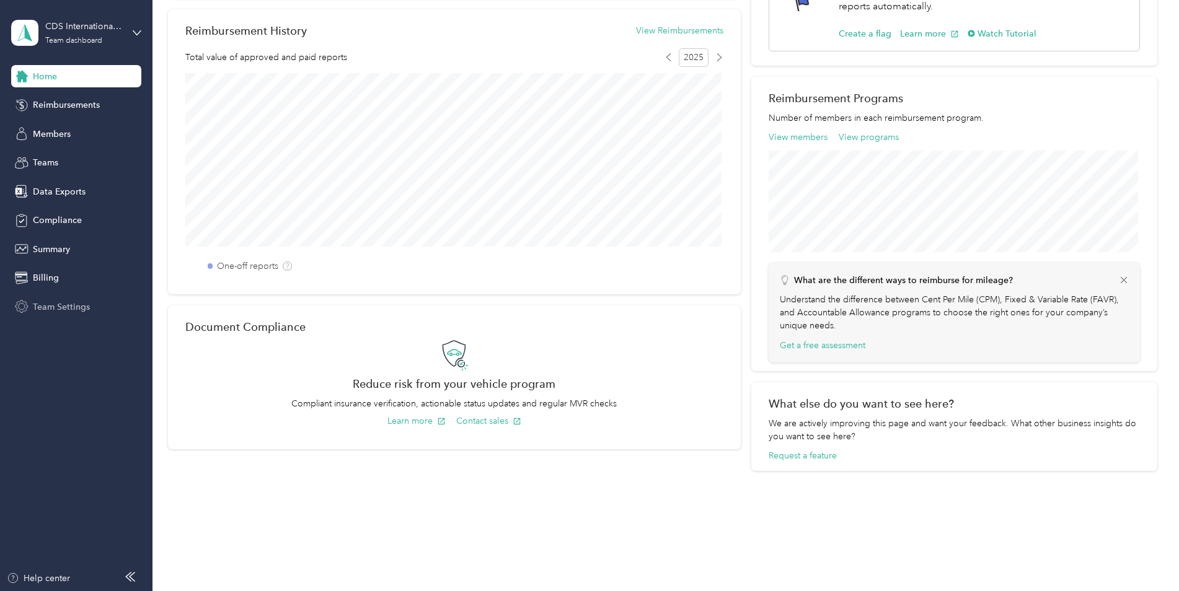
click at [55, 304] on span "Team Settings" at bounding box center [61, 307] width 57 height 13
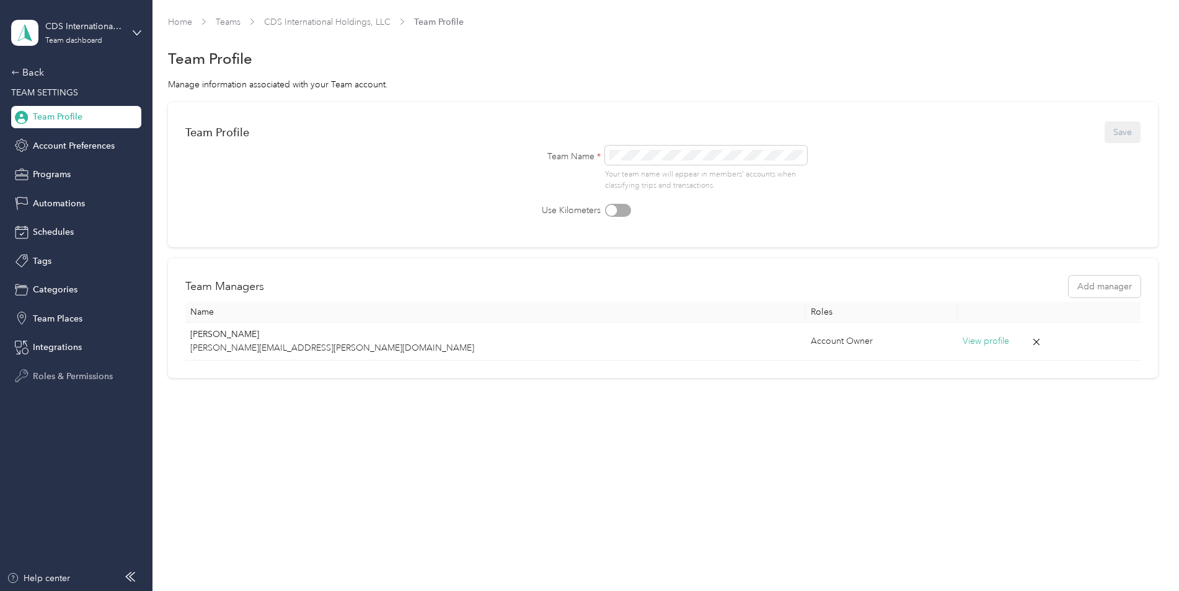
click at [88, 375] on span "Roles & Permissions" at bounding box center [73, 376] width 80 height 13
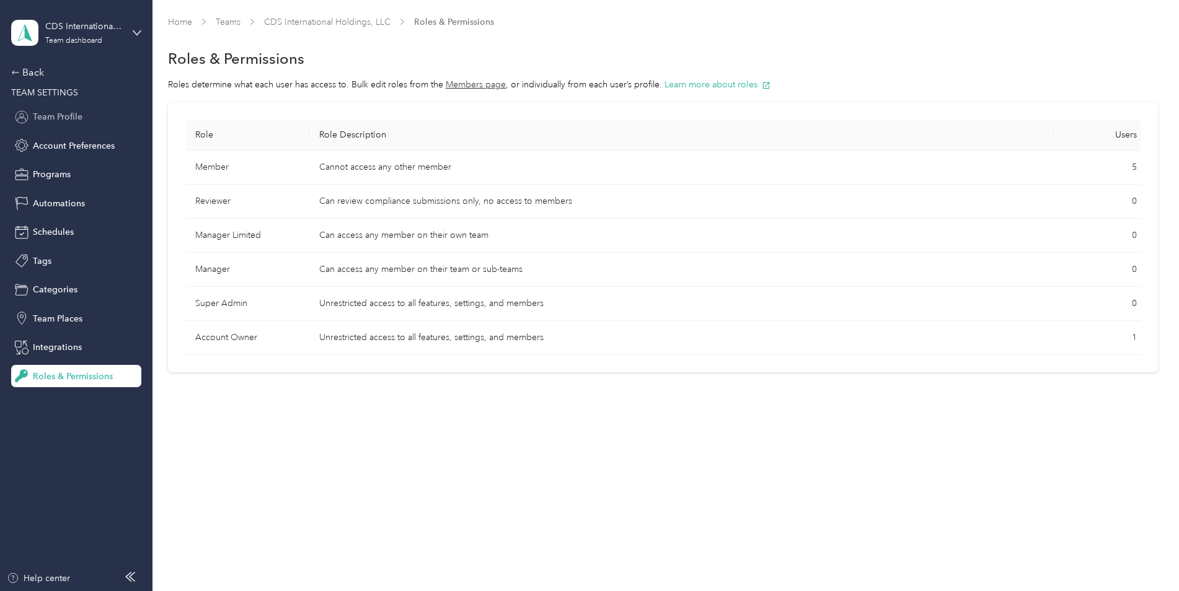
click at [58, 110] on div "Team Profile" at bounding box center [76, 117] width 130 height 22
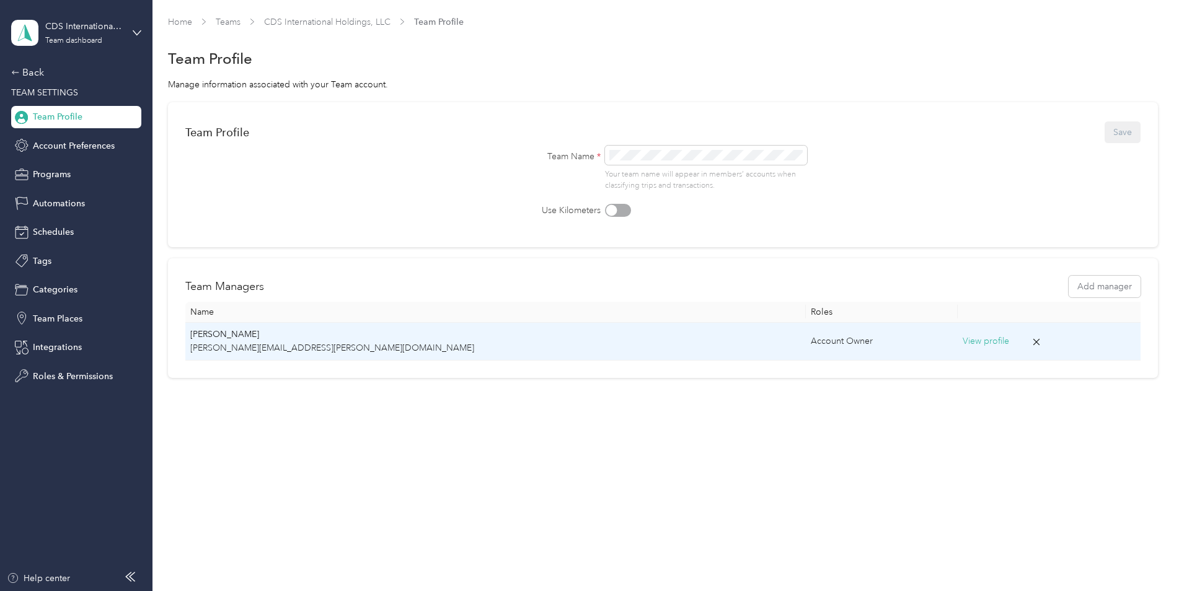
click at [334, 342] on p "james.baker@cdsholdings.com" at bounding box center [495, 349] width 611 height 14
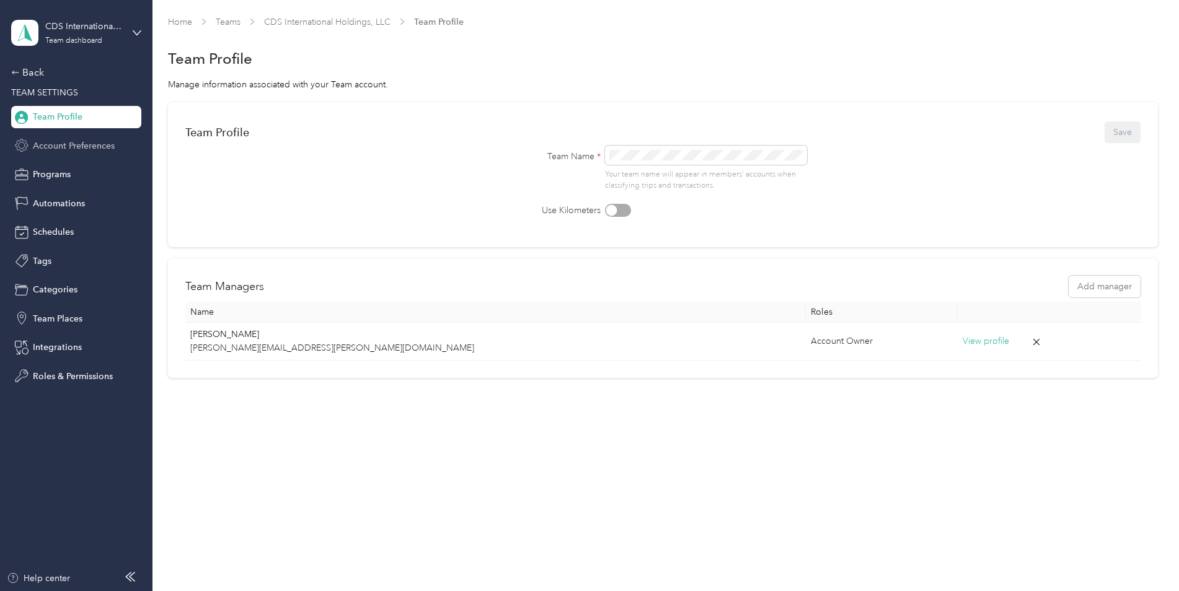
click at [85, 144] on span "Account Preferences" at bounding box center [74, 145] width 82 height 13
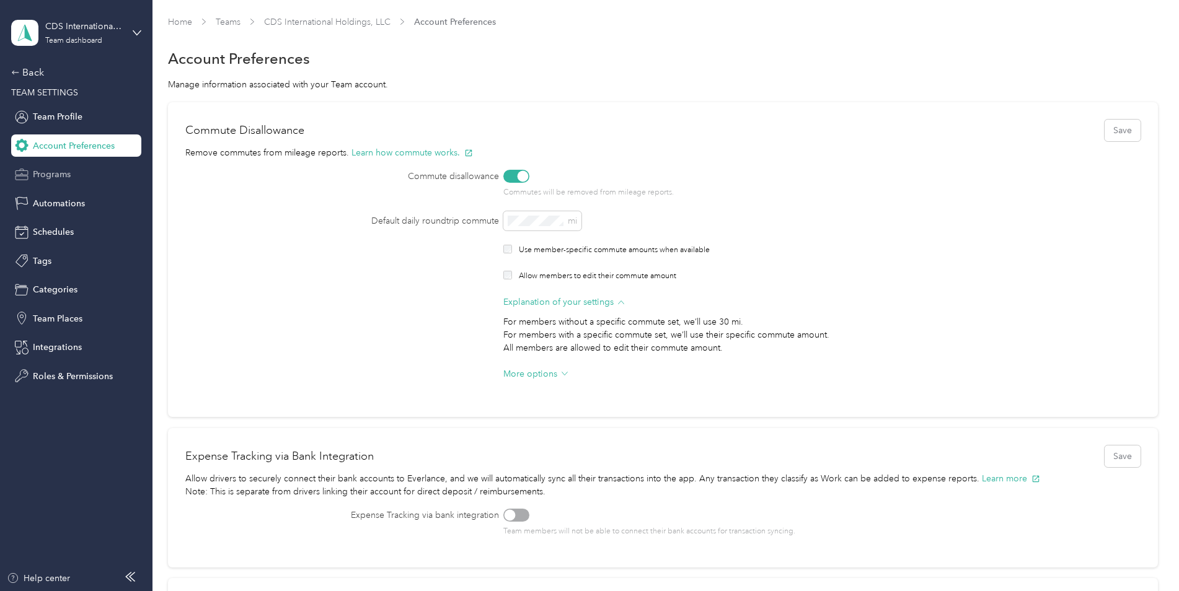
click at [59, 172] on span "Programs" at bounding box center [52, 174] width 38 height 13
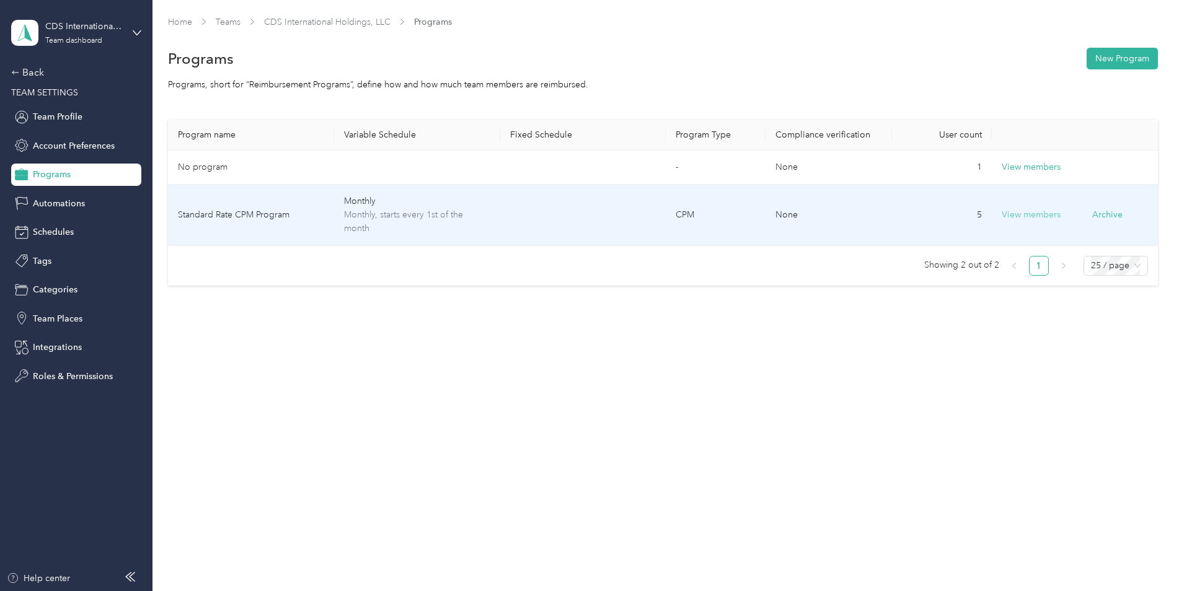
click at [1034, 209] on button "View members" at bounding box center [1031, 215] width 59 height 14
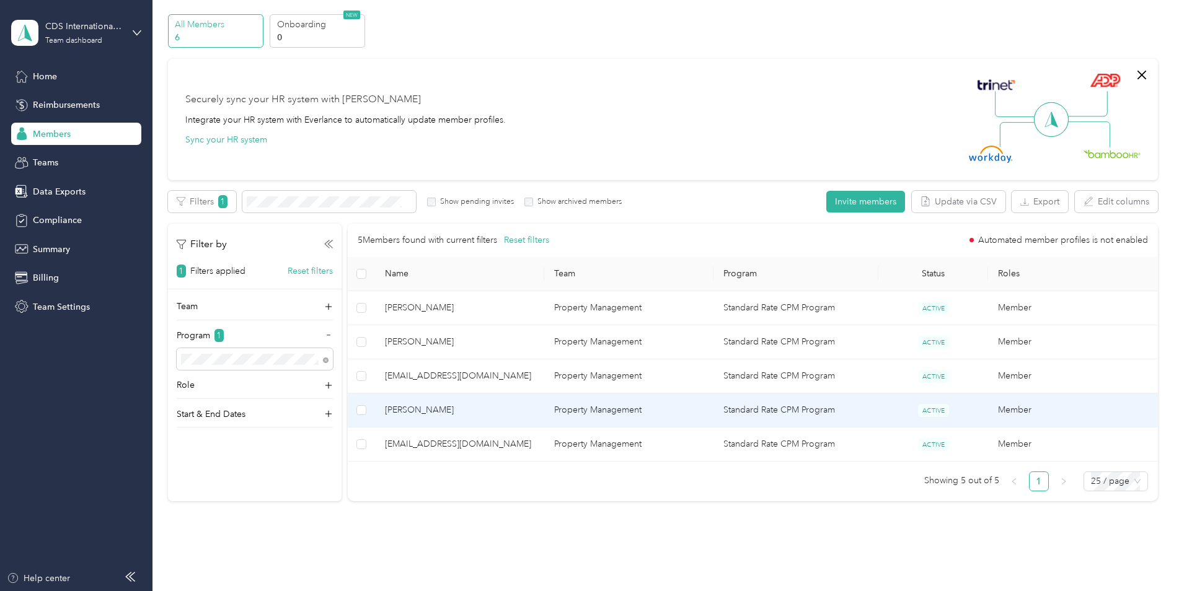
scroll to position [62, 0]
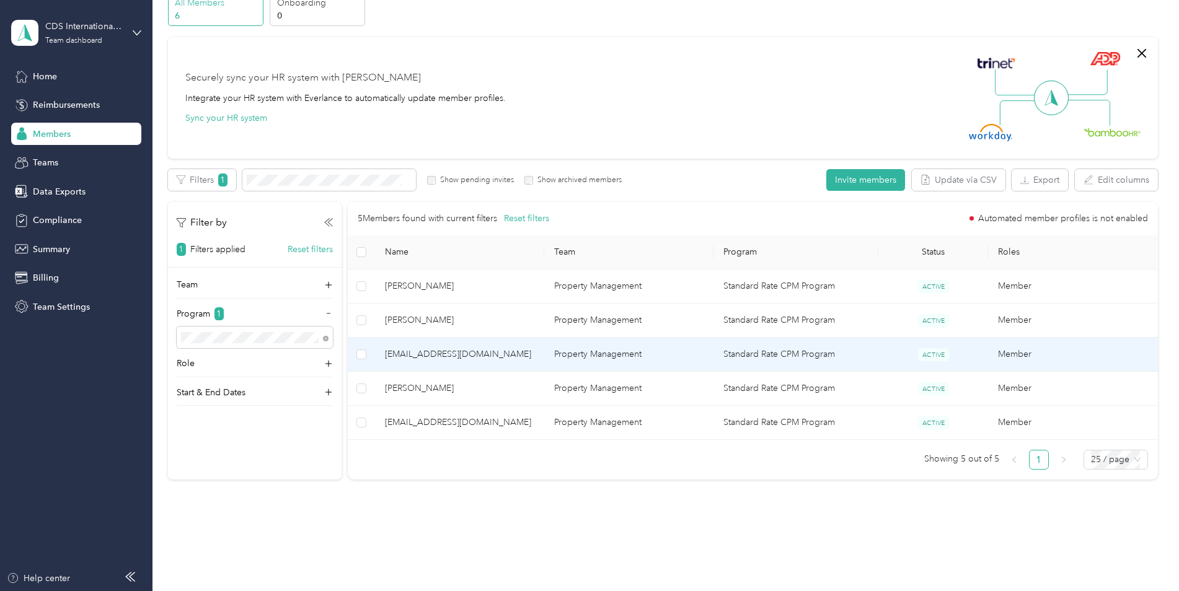
click at [510, 357] on span "elevy@cdrrealty.com" at bounding box center [459, 355] width 149 height 14
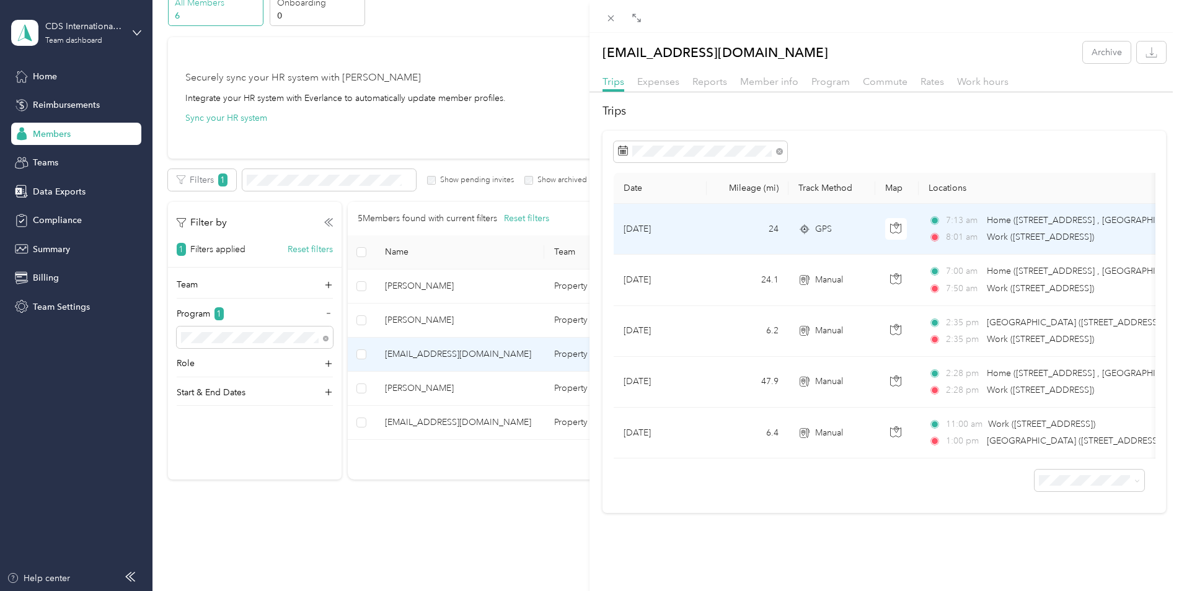
click at [807, 229] on icon at bounding box center [804, 229] width 12 height 10
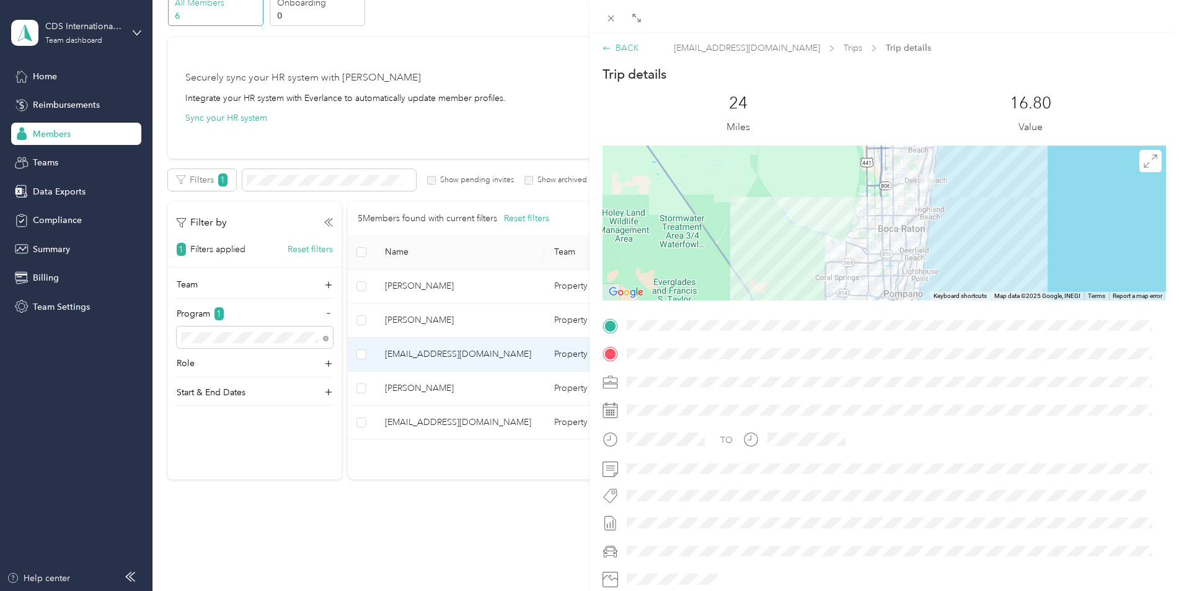
click at [625, 50] on div "BACK" at bounding box center [621, 48] width 37 height 13
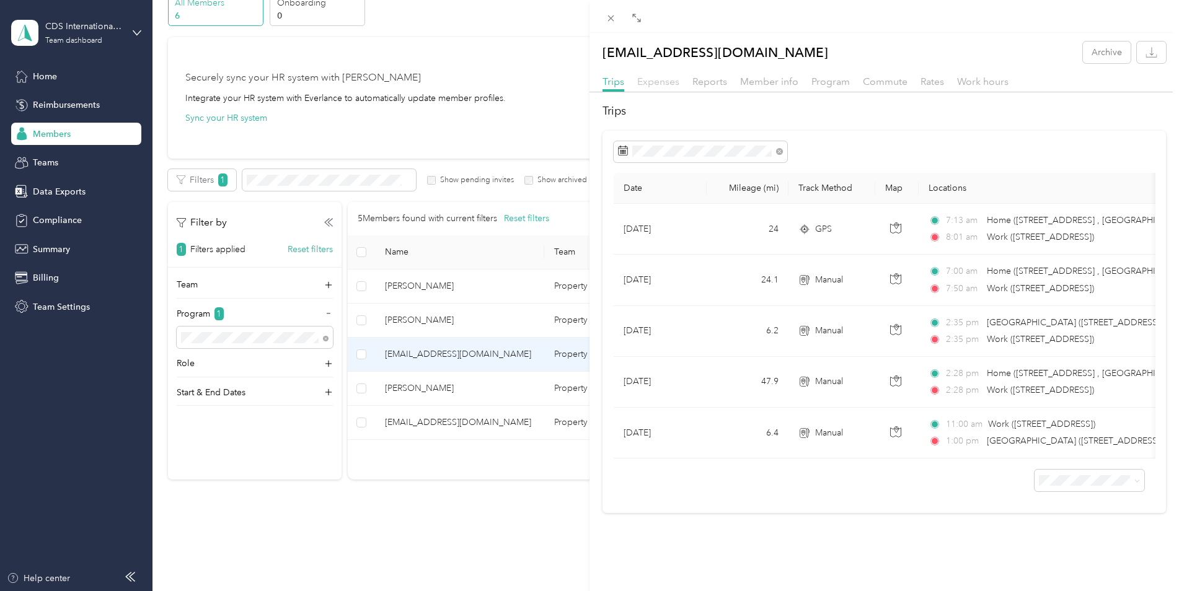
click at [670, 82] on span "Expenses" at bounding box center [658, 82] width 42 height 12
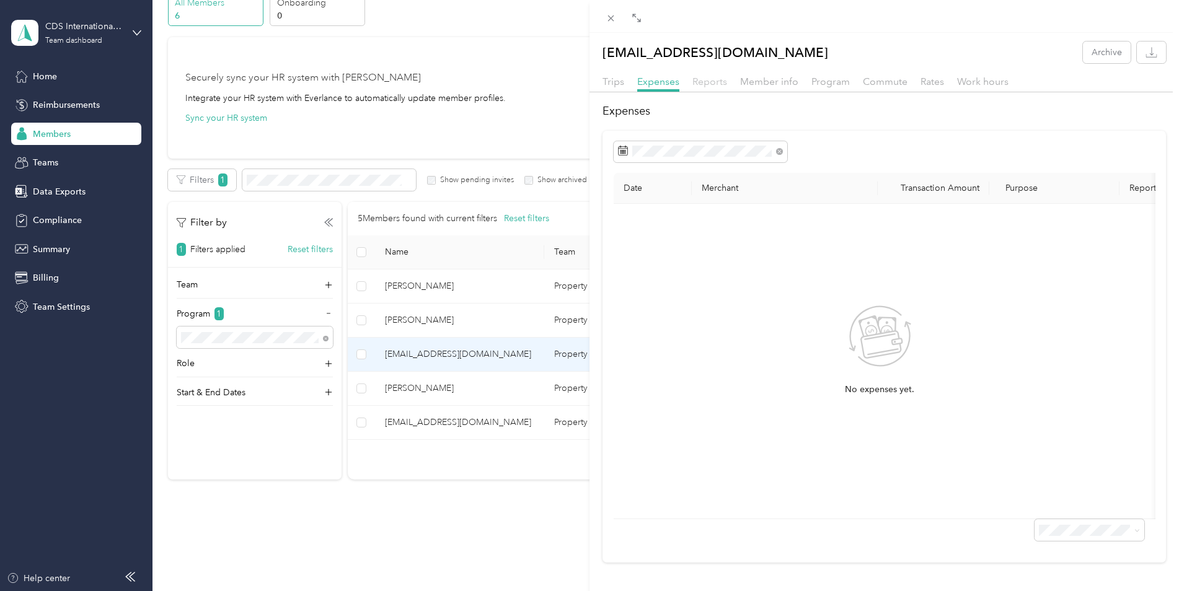
click at [724, 83] on span "Reports" at bounding box center [709, 82] width 35 height 12
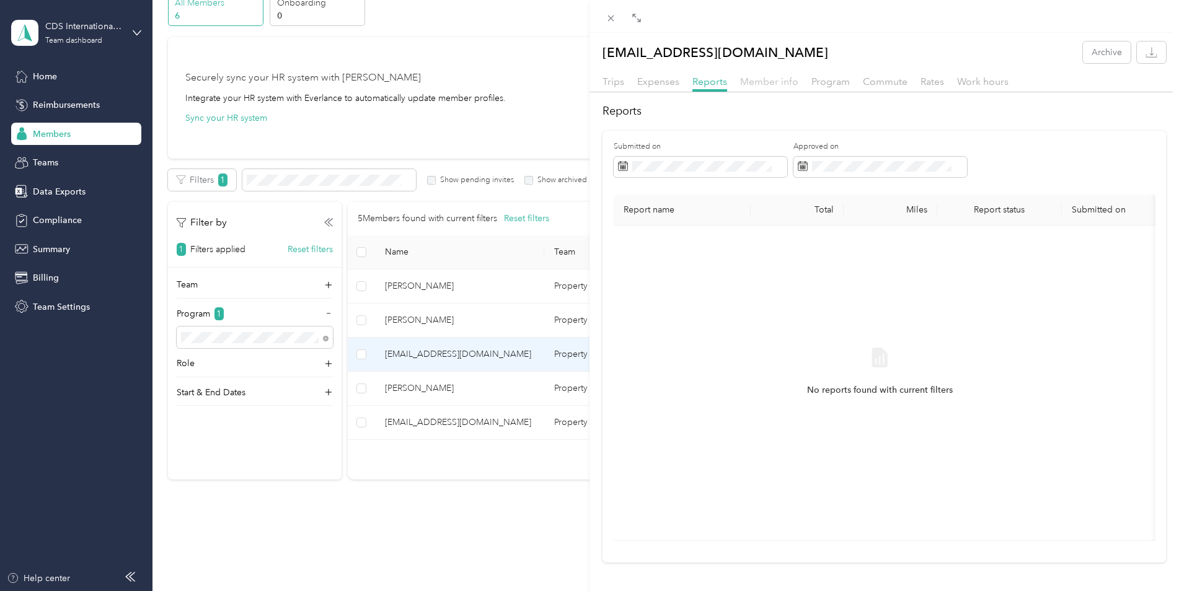
click at [759, 81] on span "Member info" at bounding box center [769, 82] width 58 height 12
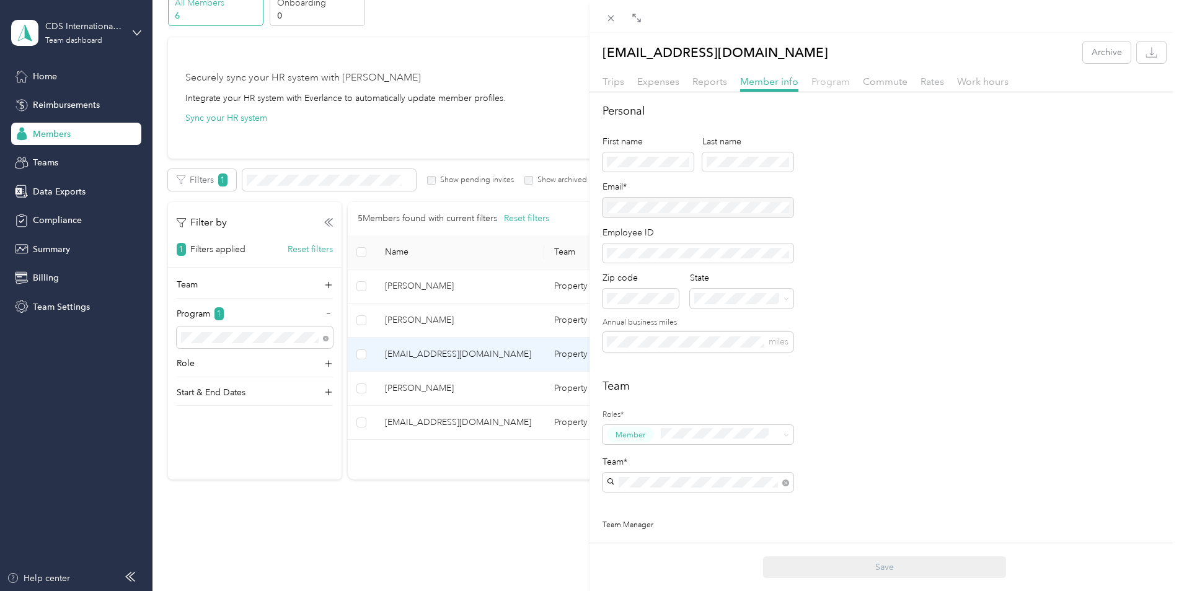
click at [831, 84] on span "Program" at bounding box center [831, 82] width 38 height 12
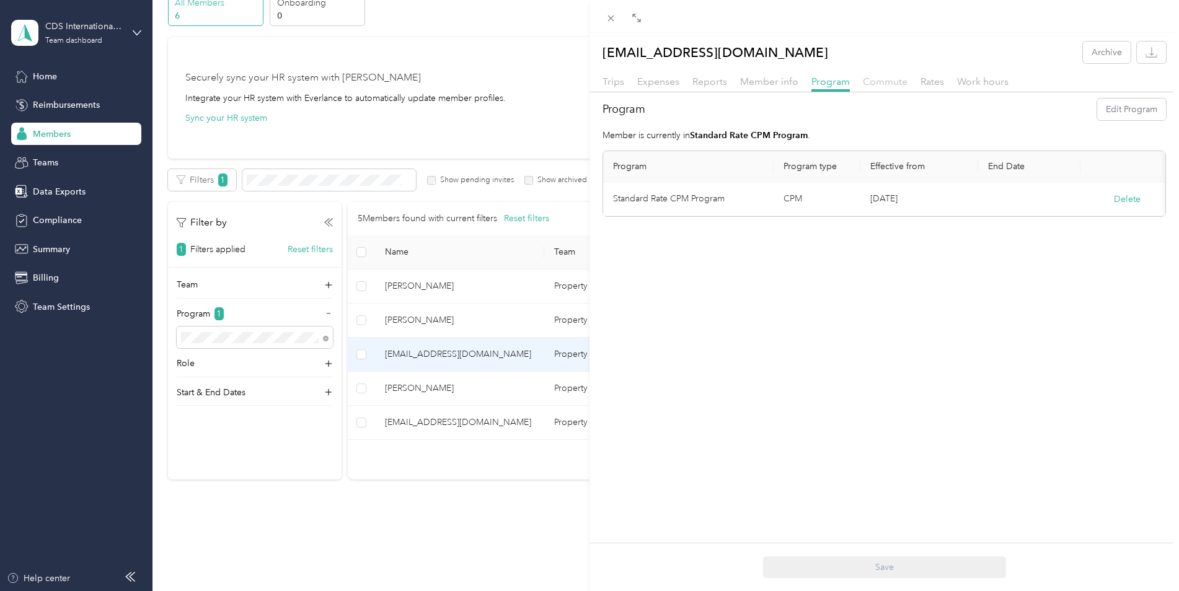
click at [879, 82] on span "Commute" at bounding box center [885, 82] width 45 height 12
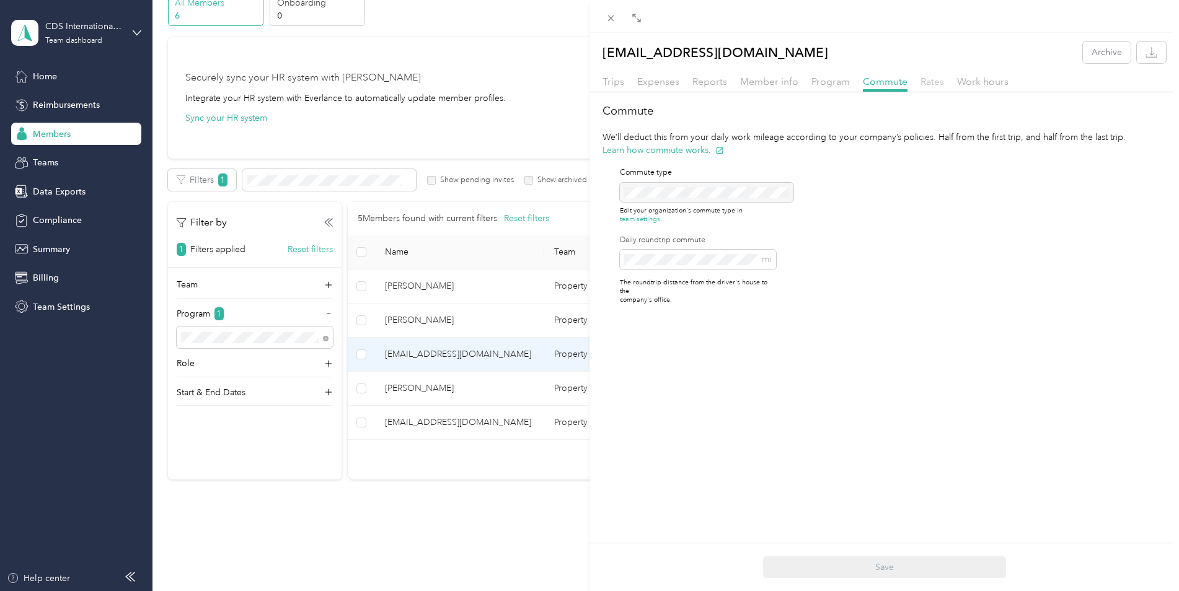
click at [929, 82] on span "Rates" at bounding box center [933, 82] width 24 height 12
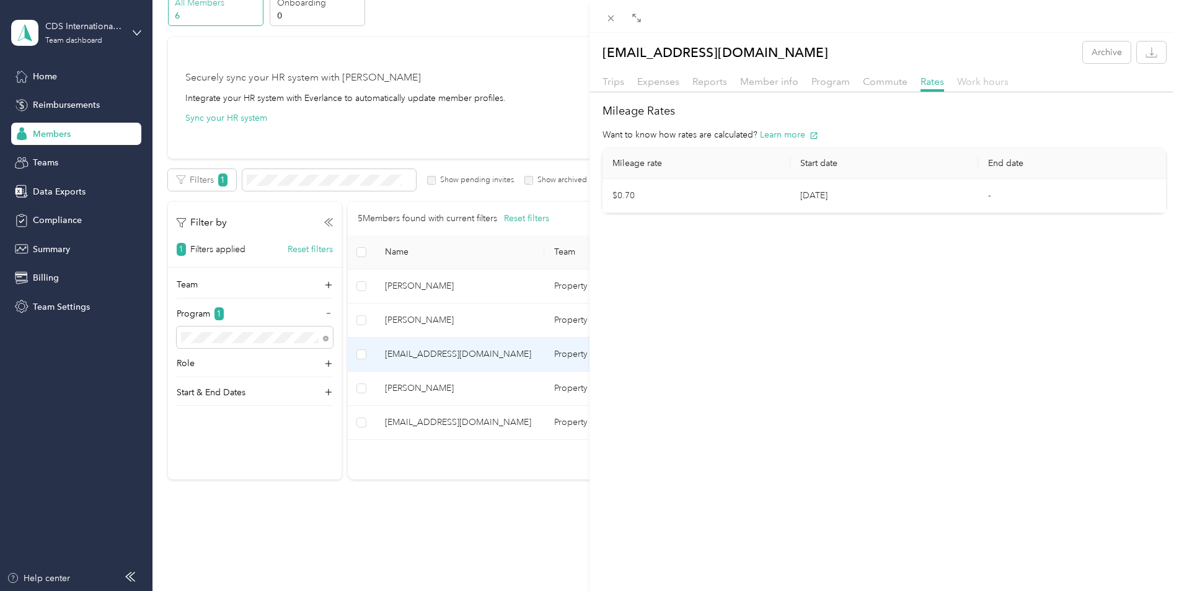
click at [970, 82] on span "Work hours" at bounding box center [982, 82] width 51 height 12
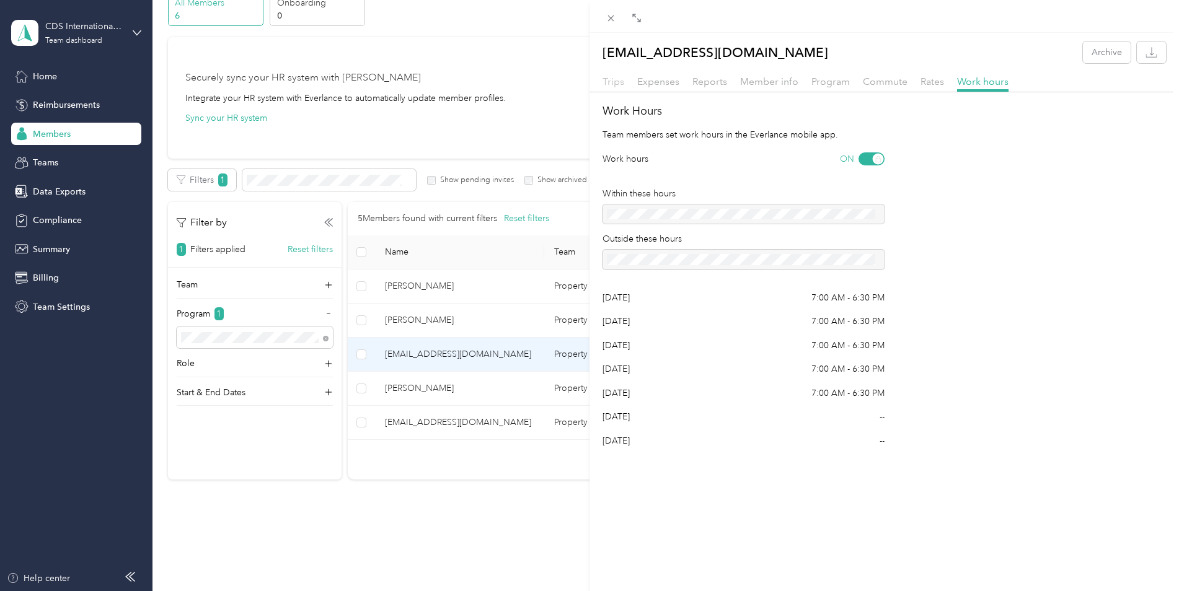
click at [611, 80] on span "Trips" at bounding box center [614, 82] width 22 height 12
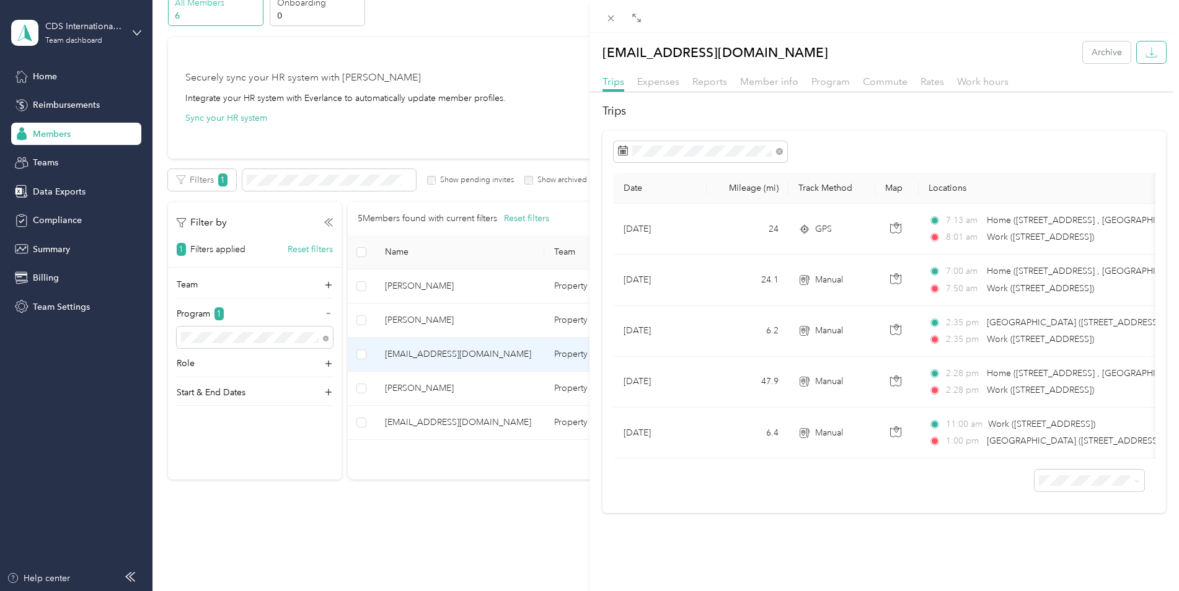
click at [1146, 55] on icon "button" at bounding box center [1152, 52] width 12 height 12
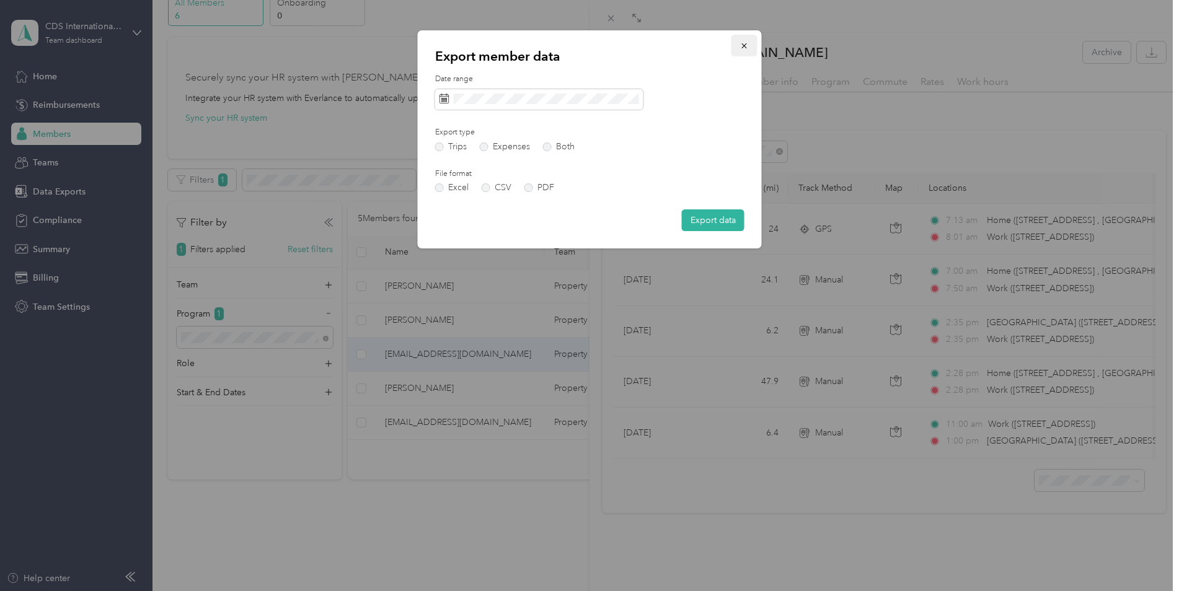
click at [745, 44] on icon "button" at bounding box center [744, 46] width 9 height 9
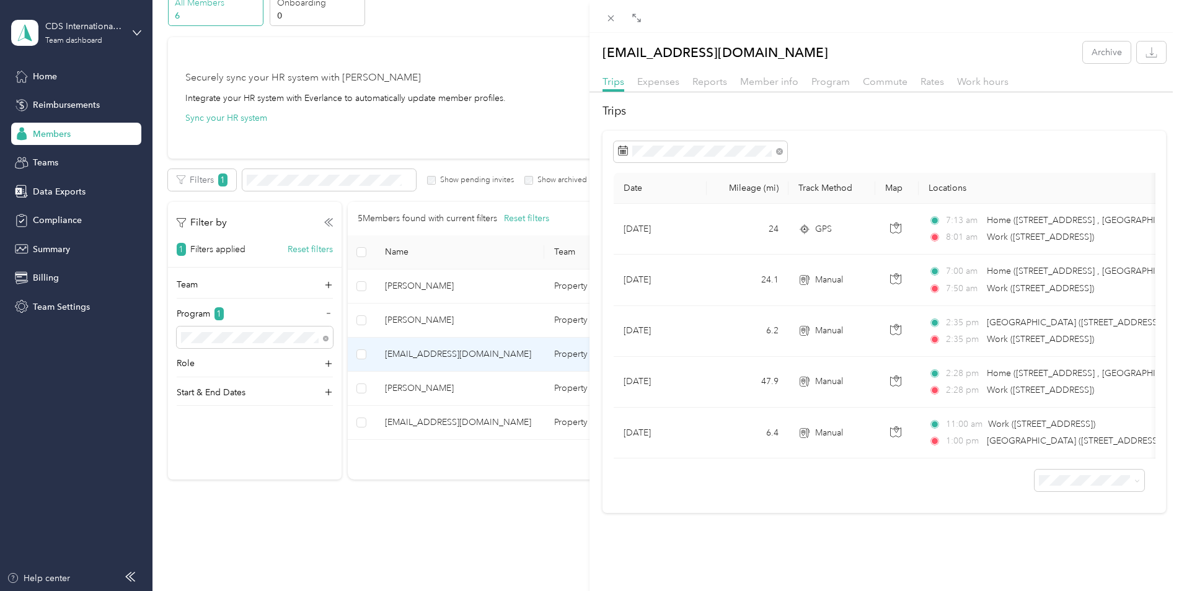
click at [69, 191] on div "elevy@cdrrealty.com Archive Trips Expenses Reports Member info Program Commute …" at bounding box center [589, 295] width 1179 height 591
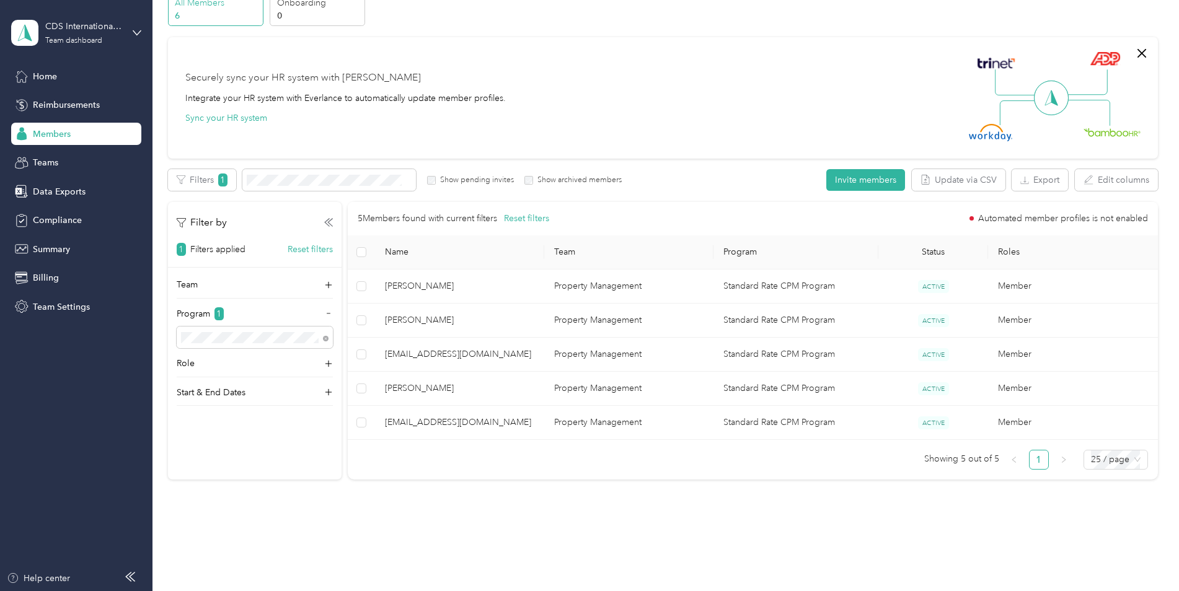
click at [69, 191] on span "Data Exports" at bounding box center [59, 191] width 53 height 13
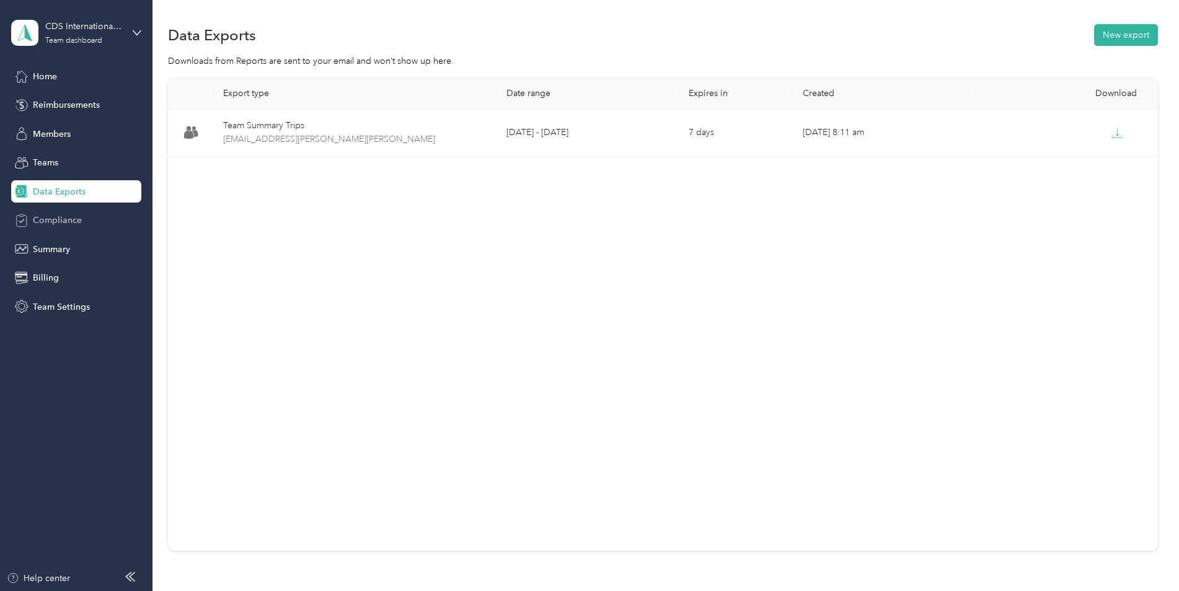
click at [57, 218] on span "Compliance" at bounding box center [57, 220] width 49 height 13
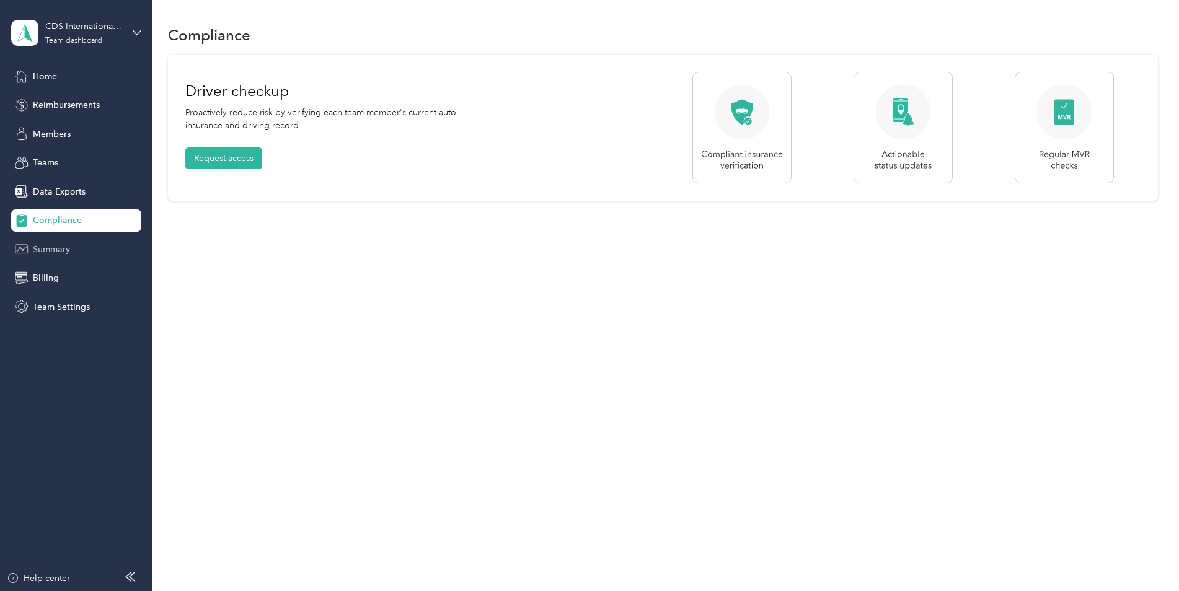
click at [56, 249] on span "Summary" at bounding box center [51, 249] width 37 height 13
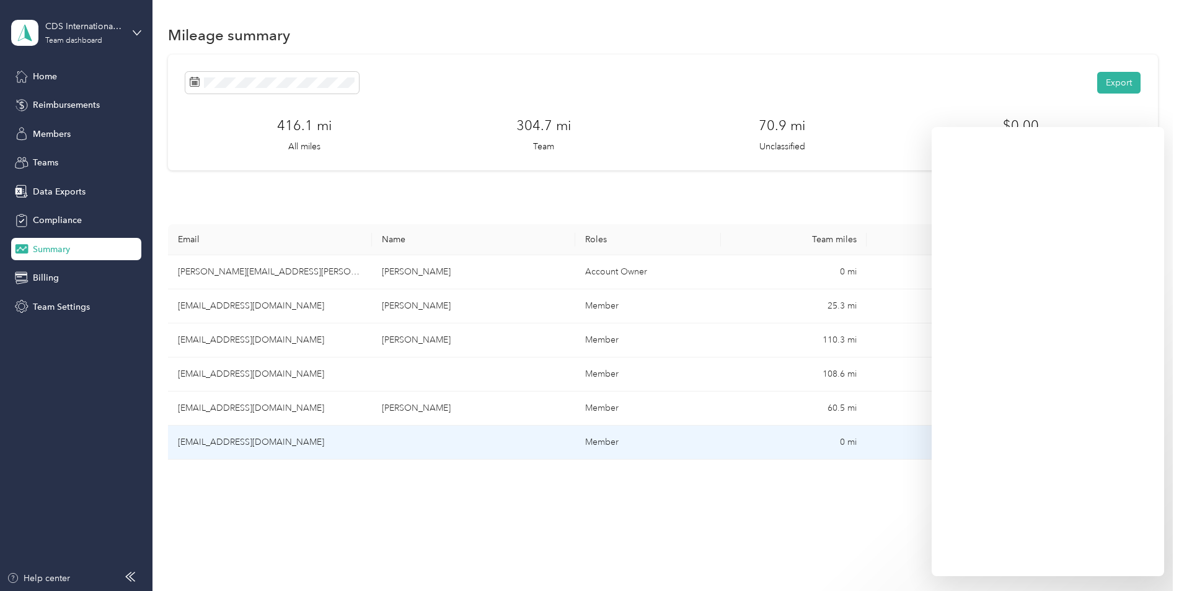
click at [325, 448] on td "cwilliams@100linton.com" at bounding box center [270, 443] width 204 height 34
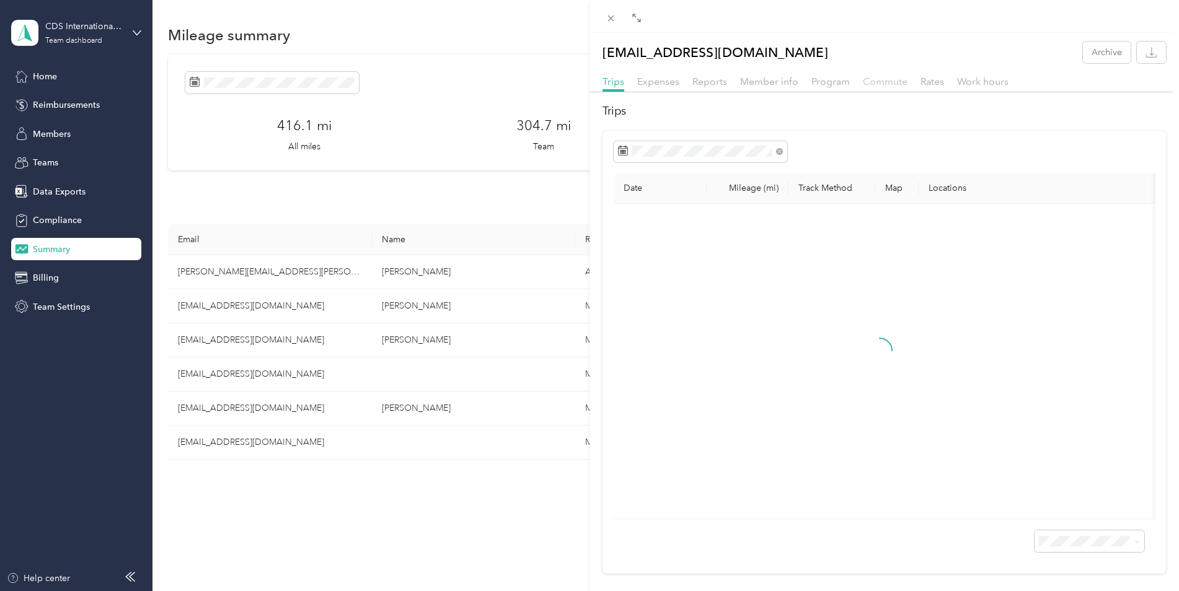
click at [881, 82] on span "Commute" at bounding box center [885, 82] width 45 height 12
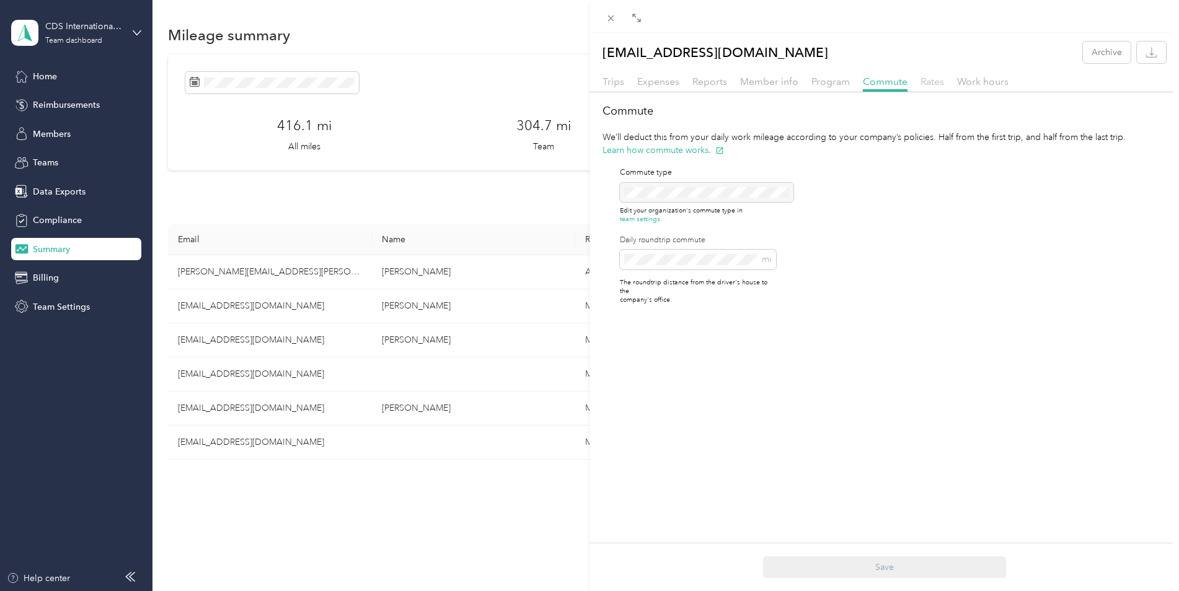
click at [925, 82] on span "Rates" at bounding box center [933, 82] width 24 height 12
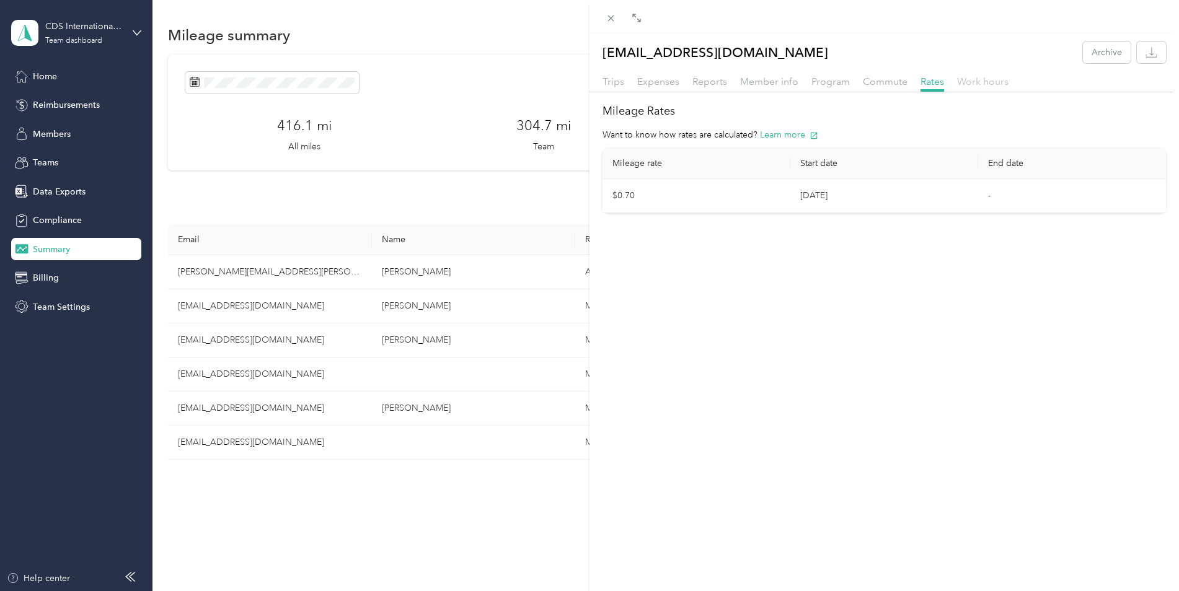
click at [967, 80] on span "Work hours" at bounding box center [982, 82] width 51 height 12
click at [859, 158] on div "OFF" at bounding box center [861, 159] width 48 height 13
click at [862, 157] on div "OFF" at bounding box center [861, 159] width 48 height 13
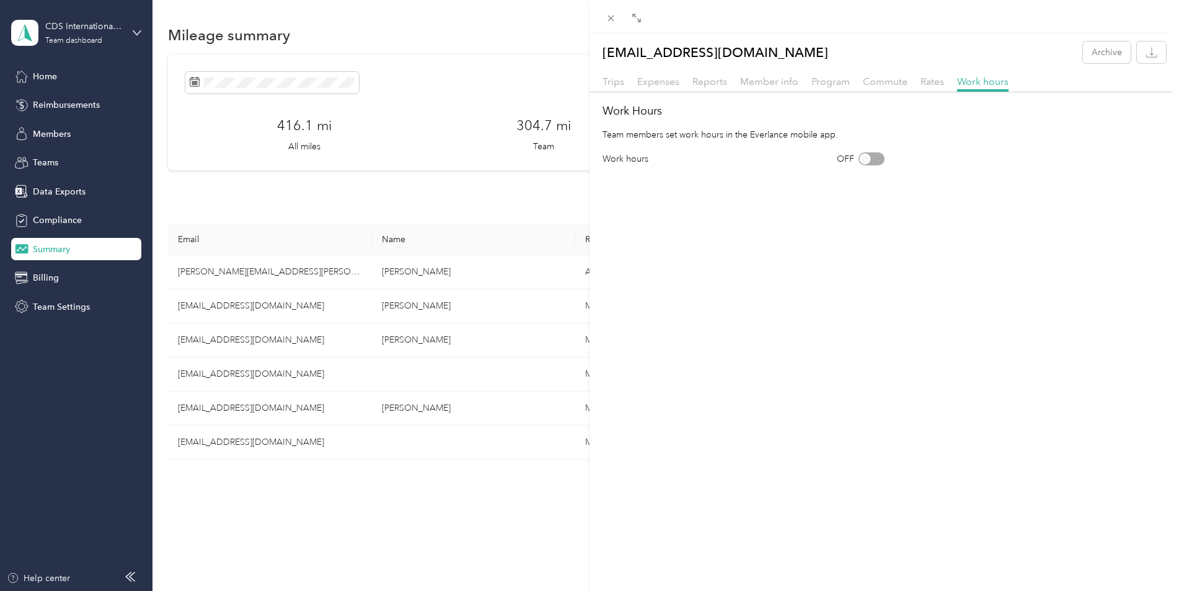
click at [869, 157] on div "OFF" at bounding box center [861, 159] width 48 height 13
click at [861, 158] on div "OFF" at bounding box center [861, 159] width 48 height 13
click at [878, 81] on span "Commute" at bounding box center [885, 82] width 45 height 12
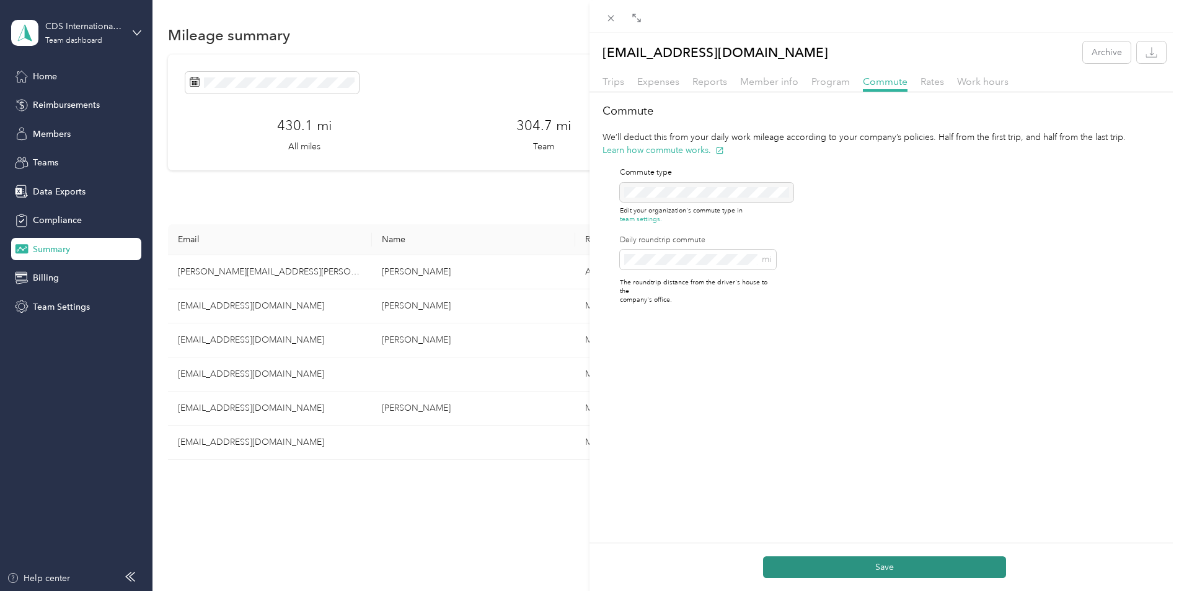
click at [811, 564] on button "Save" at bounding box center [884, 568] width 243 height 22
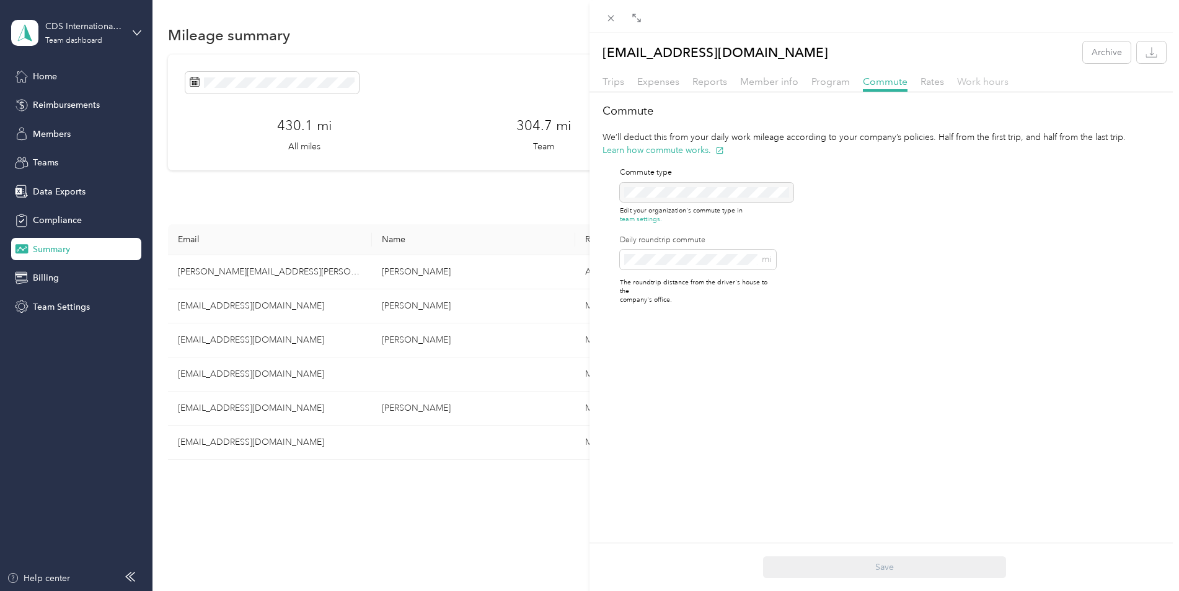
click at [976, 76] on div "Work hours" at bounding box center [982, 81] width 51 height 15
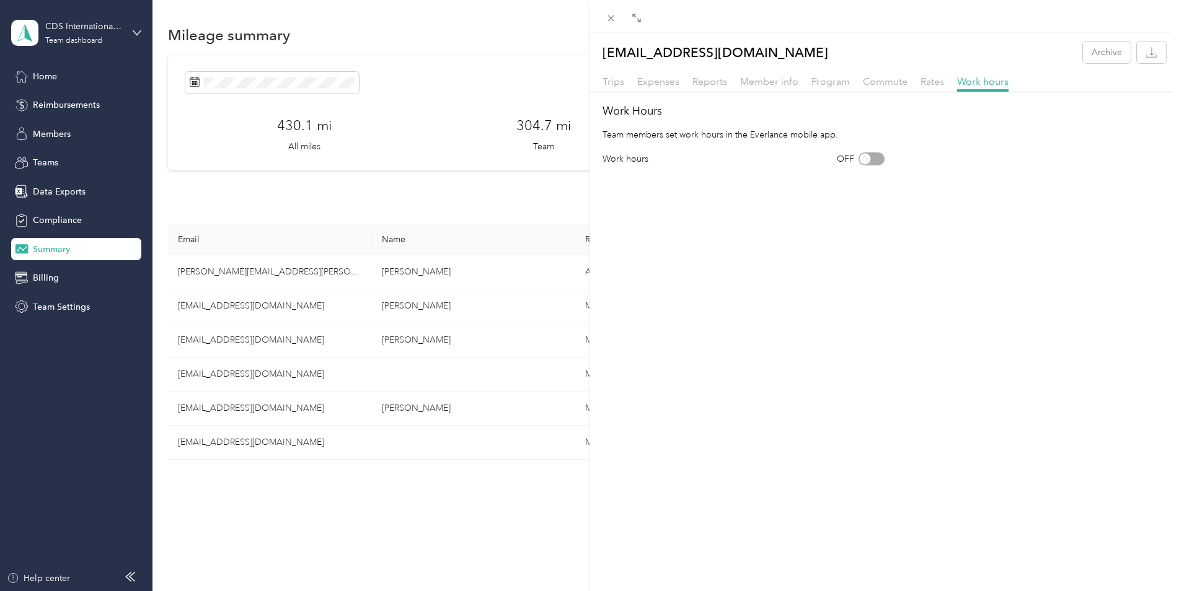
click at [848, 158] on span "OFF" at bounding box center [845, 159] width 17 height 13
click at [860, 159] on div "OFF" at bounding box center [861, 159] width 48 height 13
click at [865, 159] on div "OFF" at bounding box center [861, 159] width 48 height 13
click at [871, 159] on div "OFF" at bounding box center [861, 159] width 48 height 13
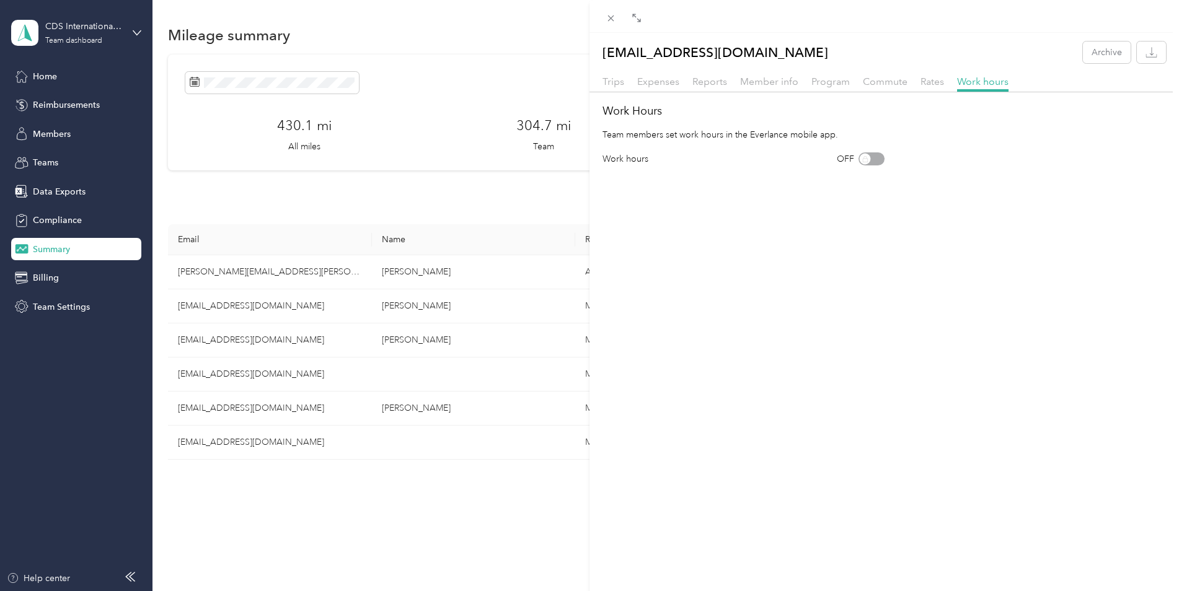
drag, startPoint x: 874, startPoint y: 159, endPoint x: 741, endPoint y: 172, distance: 132.7
click at [855, 166] on div "cwilliams@100linton.com Archive Trips Expenses Reports Member info Program Comm…" at bounding box center [885, 328] width 590 height 591
drag, startPoint x: 678, startPoint y: 130, endPoint x: 660, endPoint y: 135, distance: 18.5
click at [660, 135] on p "Team members set work hours in the Everlance mobile app." at bounding box center [885, 134] width 564 height 13
drag, startPoint x: 660, startPoint y: 135, endPoint x: 614, endPoint y: 80, distance: 70.9
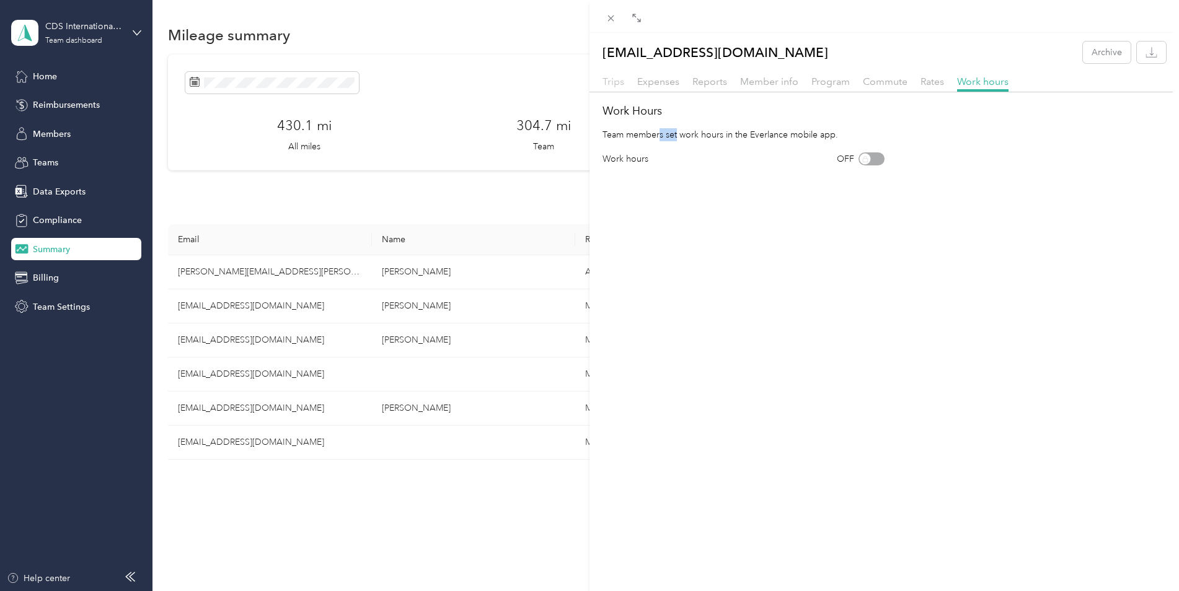
click at [614, 80] on span "Trips" at bounding box center [614, 82] width 22 height 12
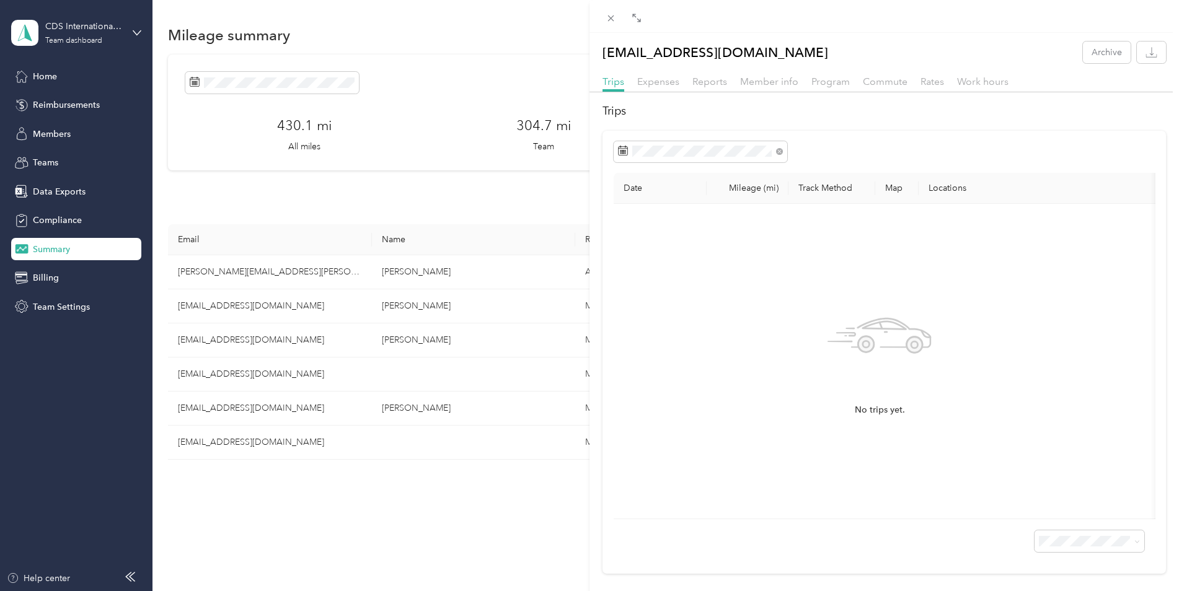
click at [286, 414] on div "cwilliams@100linton.com Archive Trips Expenses Reports Member info Program Comm…" at bounding box center [589, 295] width 1179 height 591
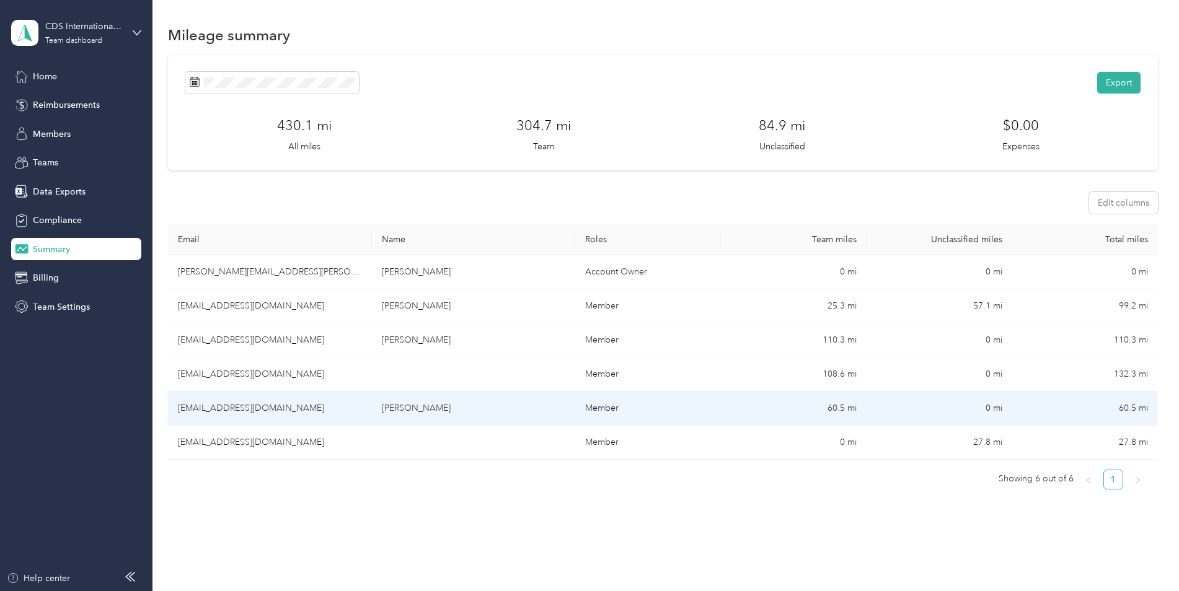
click at [331, 406] on td "ncastro@cdrrealty.com" at bounding box center [270, 409] width 204 height 34
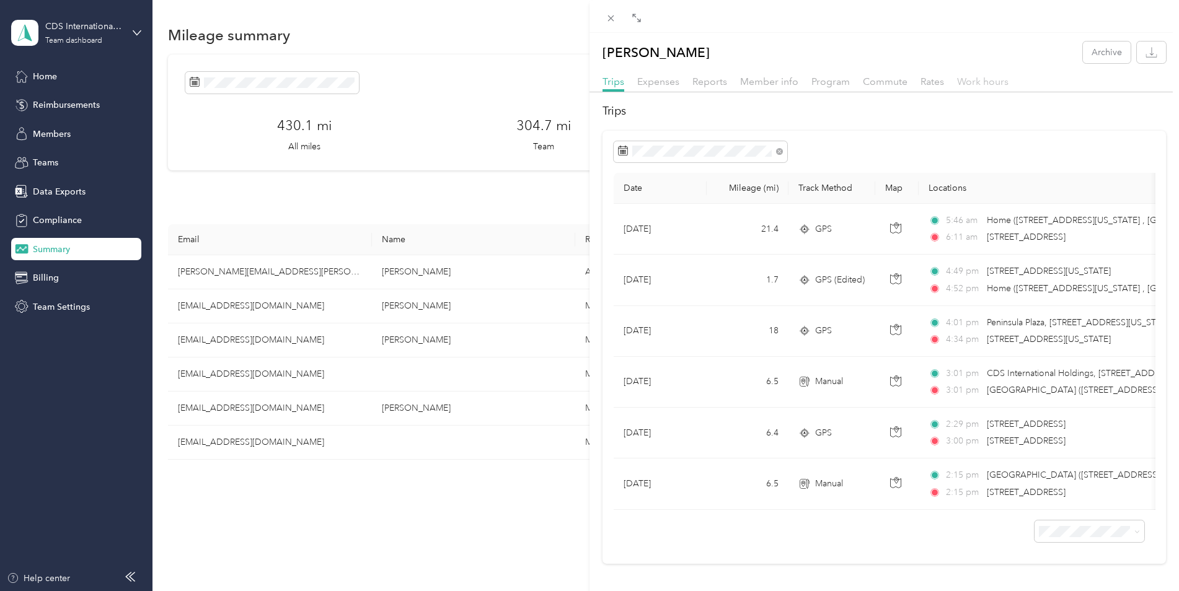
click at [976, 78] on span "Work hours" at bounding box center [982, 82] width 51 height 12
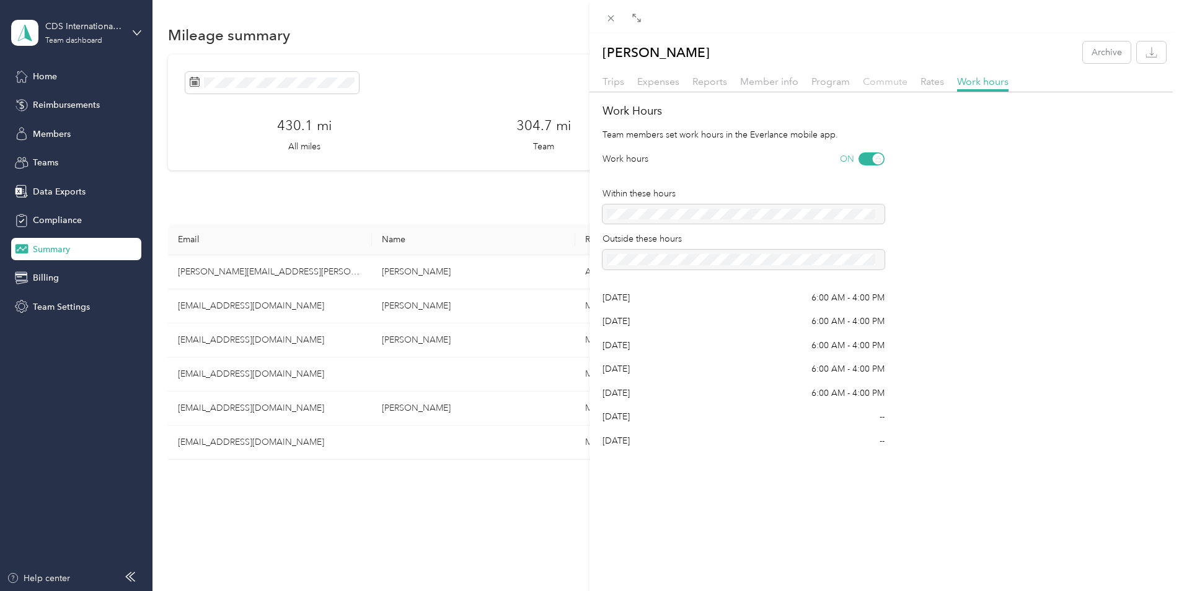
click at [879, 82] on span "Commute" at bounding box center [885, 82] width 45 height 12
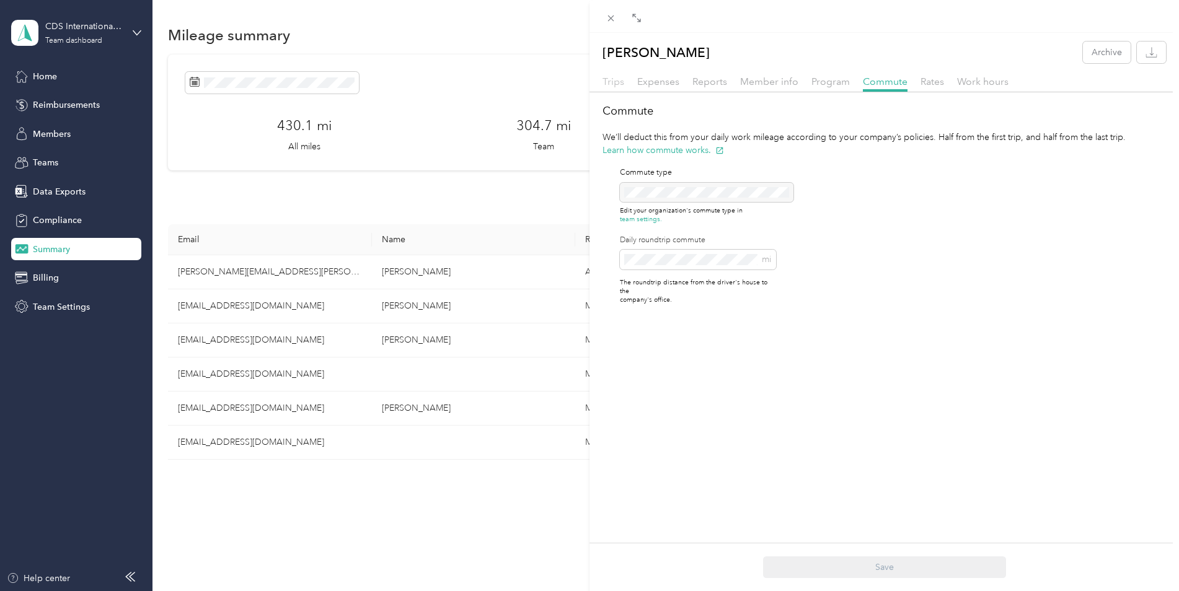
click at [617, 82] on span "Trips" at bounding box center [614, 82] width 22 height 12
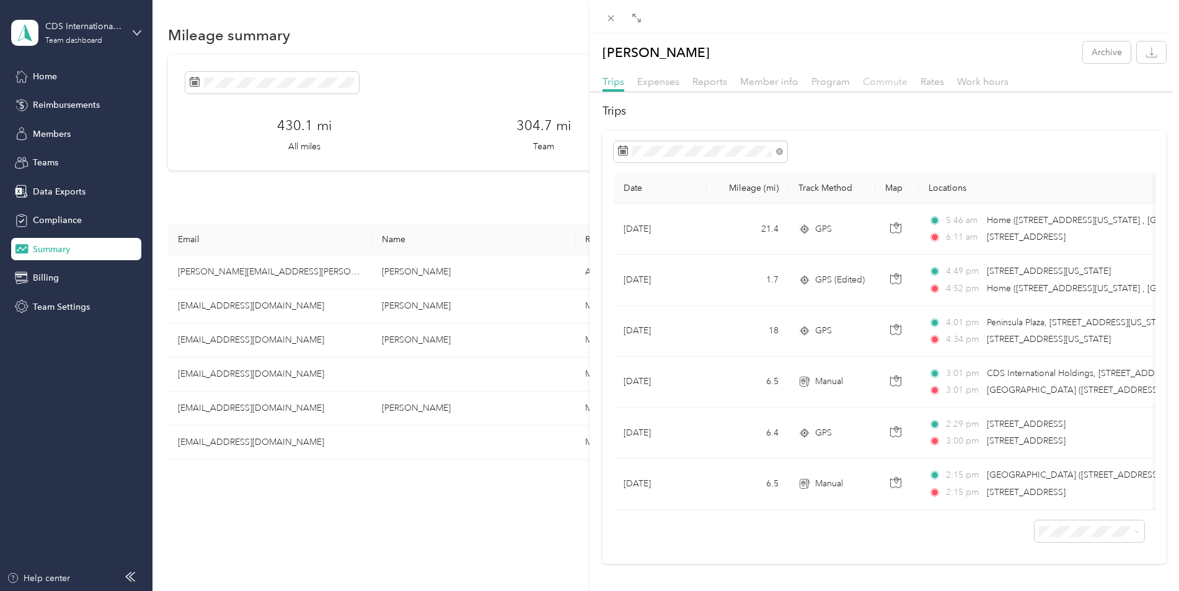
click at [890, 85] on span "Commute" at bounding box center [885, 82] width 45 height 12
